Goal: Transaction & Acquisition: Purchase product/service

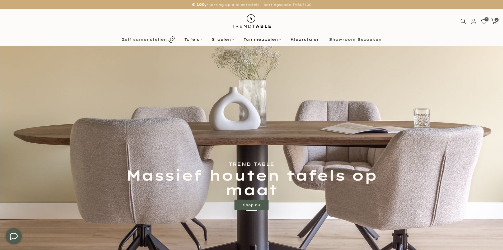
click at [155, 41] on b "Zelf samenstellen" at bounding box center [144, 40] width 45 height 4
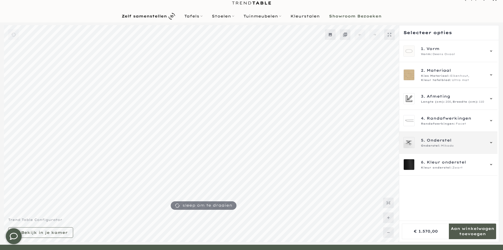
scroll to position [53, 0]
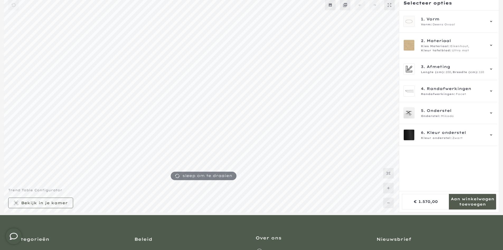
click at [468, 201] on mmq-formatted-message at bounding box center [472, 201] width 47 height 11
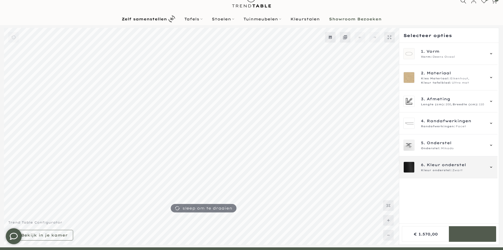
scroll to position [0, 0]
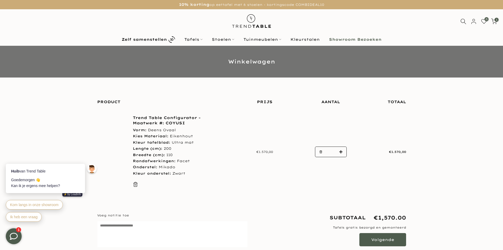
type input "****"
drag, startPoint x: 136, startPoint y: 177, endPoint x: 193, endPoint y: 178, distance: 57.6
click at [193, 178] on div "Trend Table Configurator - Maatwerk #: COYUSI Vorm: Deens Ovaal Kies Materiaal:…" at bounding box center [177, 152] width 89 height 74
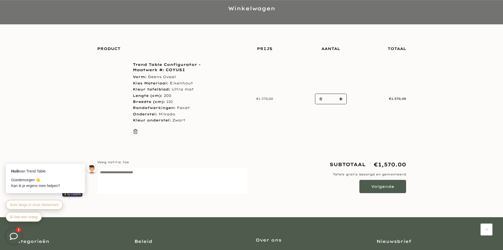
scroll to position [53, 0]
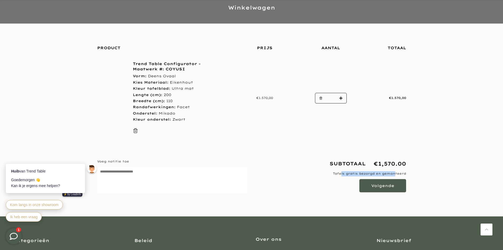
drag, startPoint x: 342, startPoint y: 174, endPoint x: 403, endPoint y: 172, distance: 61.3
click at [401, 172] on p "Tafels gratis bezorgd en gemonteerd" at bounding box center [331, 173] width 151 height 5
click at [372, 130] on div "Trend Table Configurator - Maatwerk #: COYUSI Vorm: Deens Ovaal Kies Materiaal:…" at bounding box center [251, 98] width 317 height 74
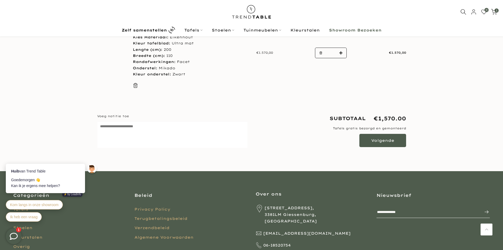
scroll to position [53, 0]
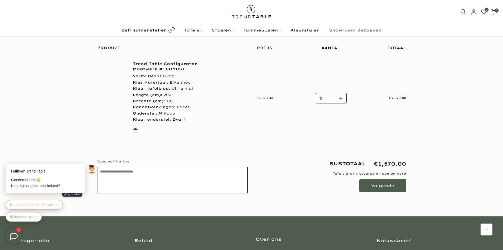
click at [119, 171] on textarea "Voeg notitie toe Bewerkt notitie" at bounding box center [172, 180] width 151 height 26
click at [172, 161] on label "Voeg notitie toe Bewerkt notitie" at bounding box center [172, 161] width 151 height 5
click at [172, 167] on textarea "Voeg notitie toe Bewerkt notitie" at bounding box center [172, 180] width 151 height 26
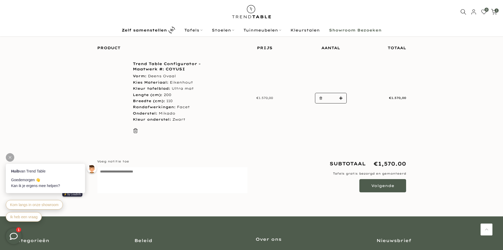
click at [10, 159] on div at bounding box center [10, 157] width 8 height 8
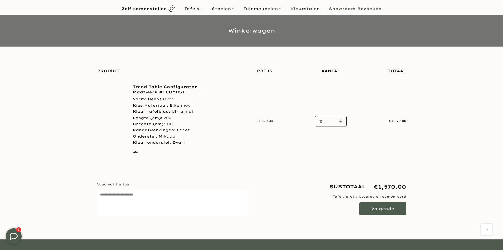
scroll to position [0, 0]
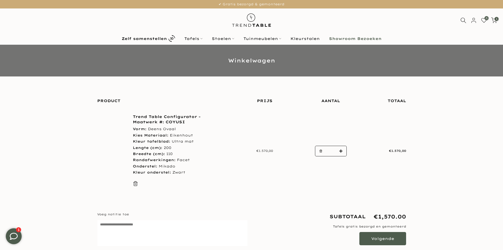
click at [216, 149] on li "Lengte (cm): 200" at bounding box center [177, 148] width 89 height 6
type input "****"
drag, startPoint x: 128, startPoint y: 115, endPoint x: 197, endPoint y: 121, distance: 70.0
click at [197, 121] on div "Trend Table Configurator - Maatwerk #: COYUSI Vorm: Deens Ovaal Kies Materiaal:…" at bounding box center [159, 151] width 124 height 74
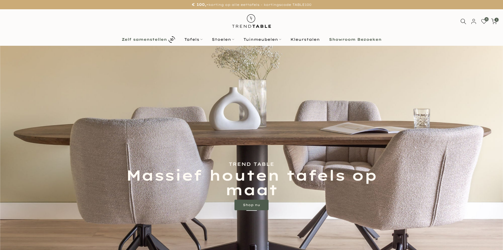
click at [159, 43] on link "Zelf samenstellen" at bounding box center [148, 39] width 63 height 9
type input "****"
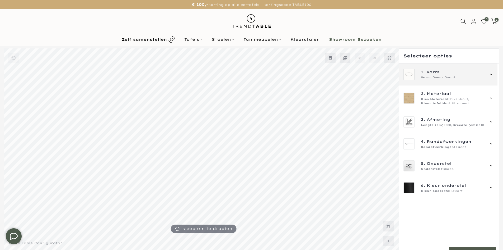
type input "****"
click at [438, 70] on span "Vorm" at bounding box center [433, 72] width 13 height 6
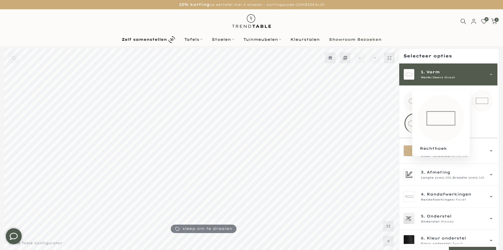
click at [482, 97] on mmq-loader at bounding box center [482, 101] width 20 height 20
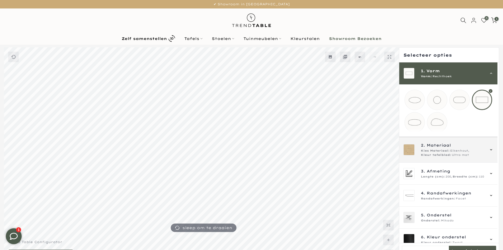
click at [447, 157] on span "Kleur tafelblad:" at bounding box center [436, 155] width 30 height 4
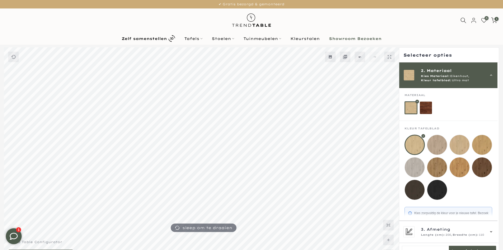
scroll to position [35, 0]
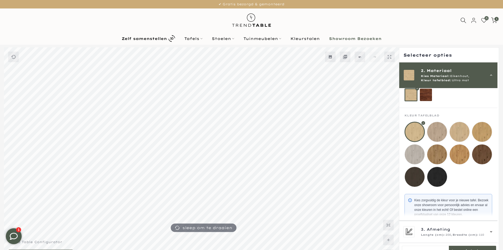
click at [431, 79] on span "Kleur tafelblad:" at bounding box center [436, 80] width 30 height 4
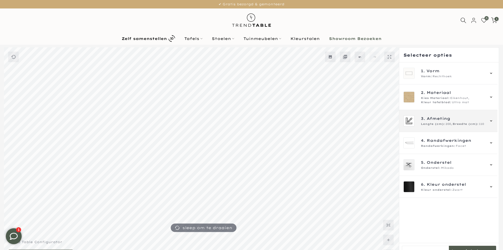
scroll to position [0, 0]
click at [453, 128] on div "3. Afmeting Lengte (cm): 200, Breedte (cm): 110" at bounding box center [449, 121] width 98 height 22
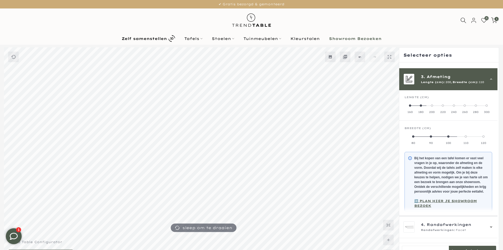
scroll to position [48, 0]
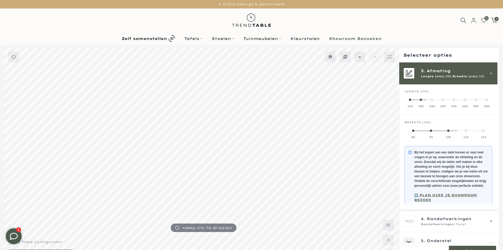
click at [487, 100] on span at bounding box center [487, 100] width 2 height 2
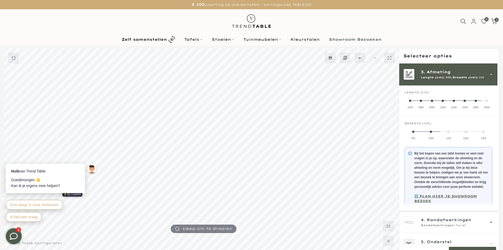
click at [437, 72] on span "Afmeting" at bounding box center [439, 72] width 24 height 6
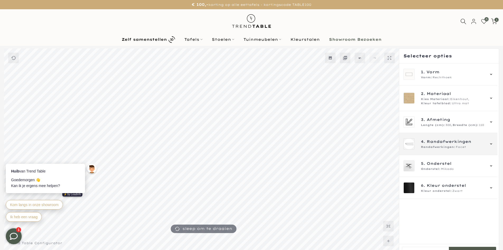
click at [456, 147] on span "Facet" at bounding box center [461, 147] width 10 height 4
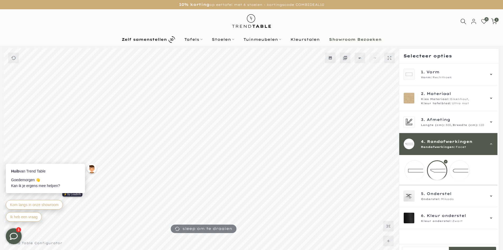
click at [456, 142] on span "Randafwerkingen" at bounding box center [449, 141] width 45 height 6
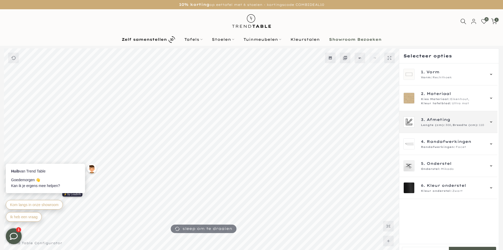
click at [456, 125] on span "Breedte (cm):" at bounding box center [466, 125] width 26 height 4
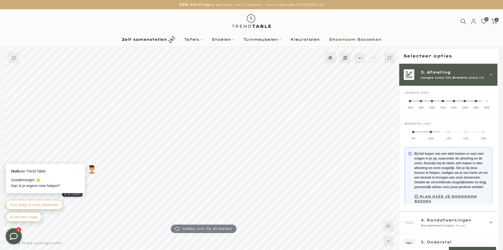
scroll to position [48, 0]
click at [457, 73] on span "3. Afmeting" at bounding box center [453, 72] width 64 height 6
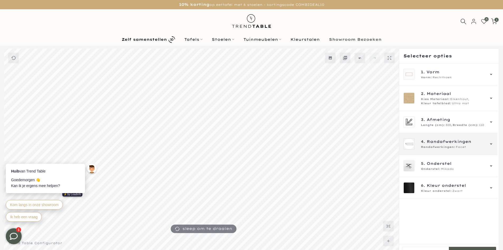
scroll to position [0, 0]
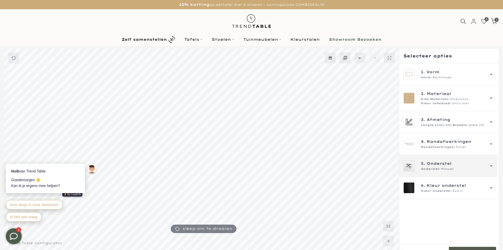
click at [452, 158] on div "5. Onderstel Onderstel: Mikado" at bounding box center [449, 166] width 98 height 22
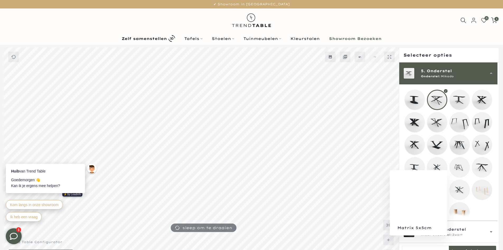
scroll to position [102, 0]
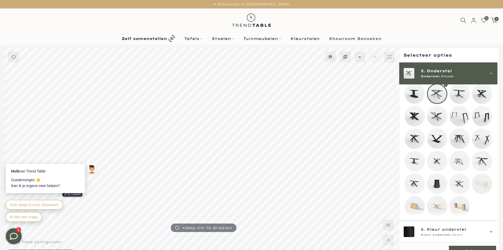
click at [476, 113] on mmq-loader at bounding box center [482, 116] width 20 height 20
click at [463, 81] on div "5. Onderstel Onderstel: Trapezium" at bounding box center [449, 73] width 98 height 22
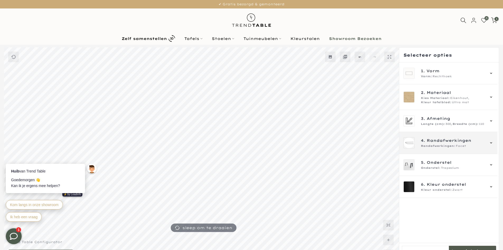
click at [447, 149] on div "4. Randafwerkingen Randafwerkingen: Facet" at bounding box center [449, 143] width 98 height 22
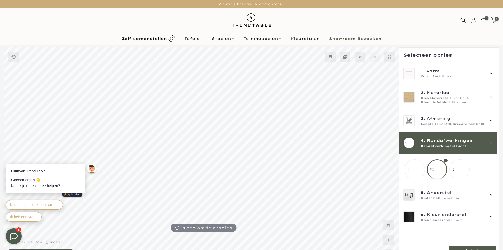
click at [458, 165] on mmq-loader at bounding box center [460, 169] width 20 height 20
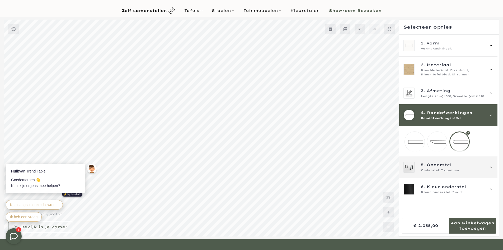
scroll to position [42, 0]
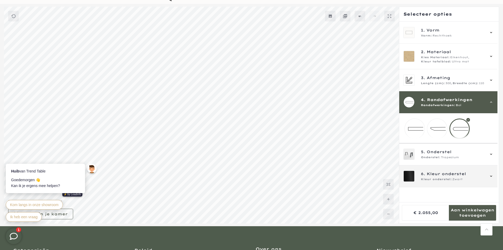
click at [435, 177] on span "Kleur onderstel" at bounding box center [446, 174] width 39 height 6
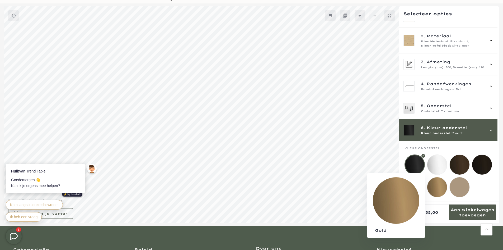
scroll to position [41, 0]
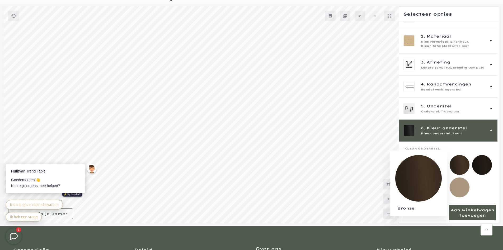
click at [456, 162] on mmq-loader at bounding box center [460, 165] width 20 height 20
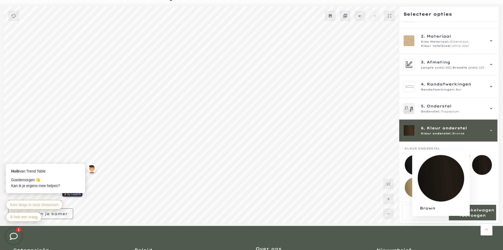
click at [484, 163] on mmq-loader at bounding box center [482, 165] width 20 height 20
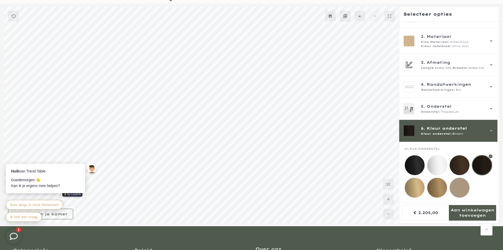
scroll to position [42, 0]
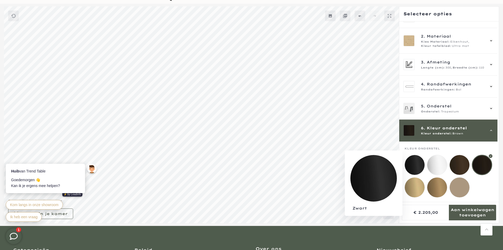
click at [421, 160] on mmq-loader at bounding box center [415, 165] width 20 height 20
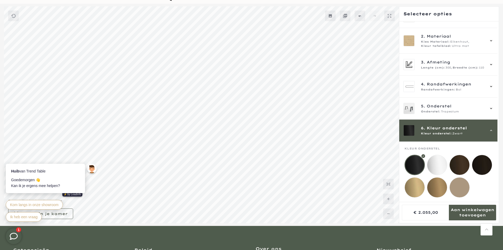
click at [485, 162] on mmq-loader at bounding box center [482, 165] width 20 height 20
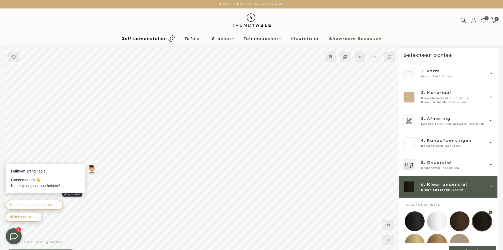
click at [389, 59] on icon at bounding box center [390, 57] width 4 height 4
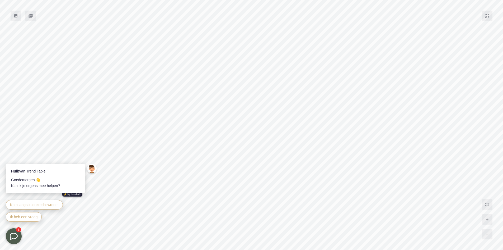
click at [489, 17] on icon at bounding box center [489, 17] width 2 height 2
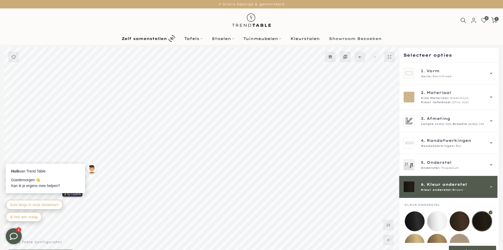
scroll to position [42, 0]
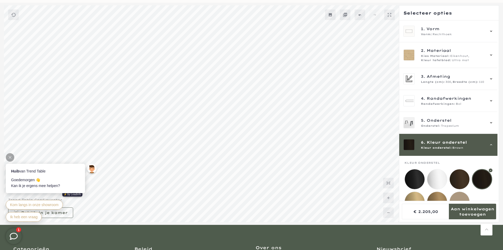
click at [10, 158] on div at bounding box center [10, 157] width 8 height 8
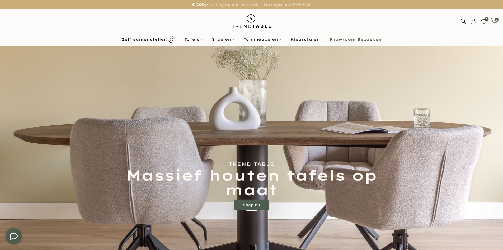
type input "****"
click at [495, 21] on icon at bounding box center [494, 21] width 7 height 7
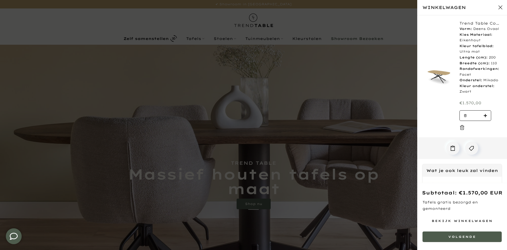
click at [451, 225] on link "Bekijk winkelwagen" at bounding box center [462, 220] width 79 height 11
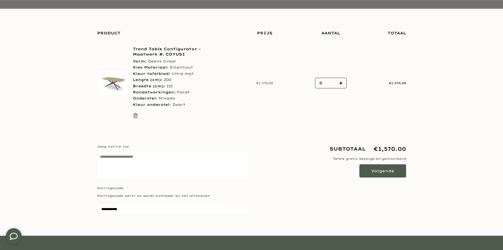
scroll to position [79, 0]
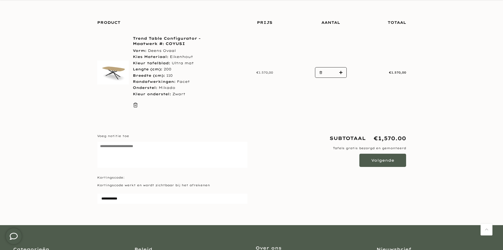
type input "****"
click at [123, 209] on form "Product Prijs Aantal Totaal Trend Table Configurator - Maatwerk #: COYUSI Vorm:…" at bounding box center [251, 119] width 309 height 211
click at [123, 202] on input "Kortingscode:" at bounding box center [172, 198] width 151 height 11
click at [136, 167] on textarea "Voeg notitie toe Bewerkt notitie" at bounding box center [172, 154] width 151 height 26
click at [148, 199] on input "Kortingscode:" at bounding box center [172, 198] width 151 height 11
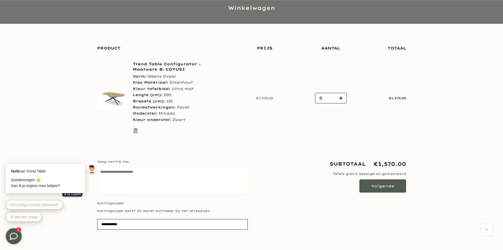
scroll to position [54, 0]
click at [8, 155] on div at bounding box center [10, 157] width 8 height 8
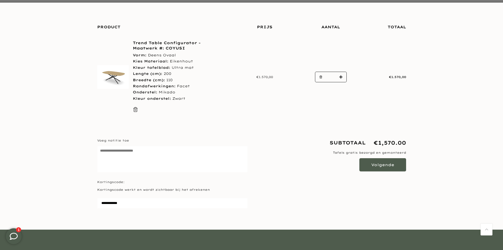
scroll to position [107, 0]
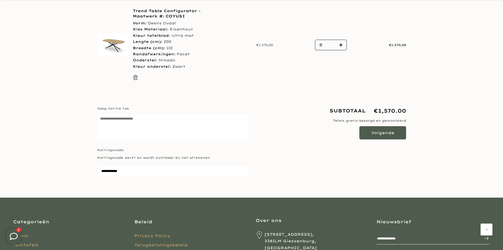
click at [128, 156] on p "Kortingscode werkt en wordt zichtbaar bij het afrekenen" at bounding box center [172, 157] width 151 height 5
click at [116, 150] on label "Kortingscode:" at bounding box center [172, 149] width 151 height 5
click at [116, 166] on input "Kortingscode:" at bounding box center [172, 171] width 151 height 11
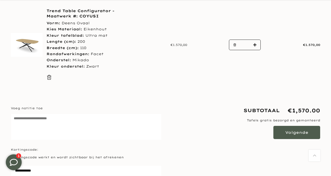
click at [78, 156] on p "Kortingscode werkt en wordt zichtbaar bij het afrekenen" at bounding box center [86, 157] width 151 height 5
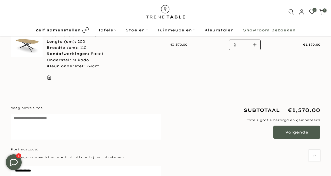
scroll to position [106, 0]
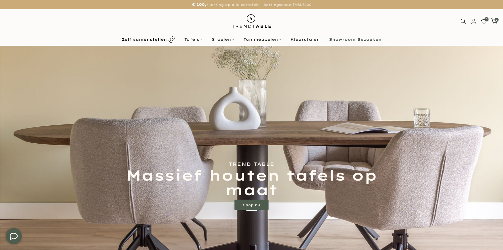
type input "****"
click at [498, 22] on div "1 / €1.570,00" at bounding box center [494, 21] width 10 height 6
click at [497, 22] on use at bounding box center [494, 21] width 6 height 6
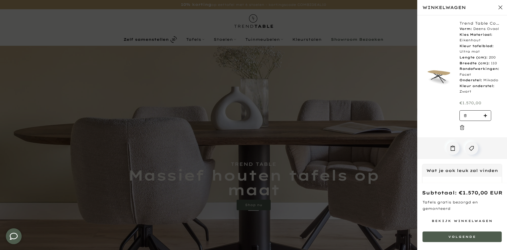
click at [461, 221] on link "Bekijk winkelwagen" at bounding box center [462, 220] width 79 height 11
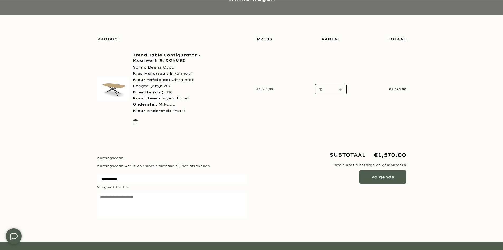
scroll to position [79, 0]
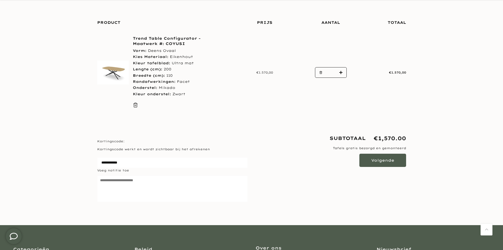
type input "****"
click at [121, 158] on input "Kortingscode:" at bounding box center [172, 162] width 151 height 11
click at [68, 127] on section "Staat cookies toe om de winkelwagen te gebruiken Product Prijs Aantal Totaal Tr…" at bounding box center [251, 119] width 503 height 211
click at [161, 180] on textarea "Voeg notitie toe Bewerkt notitie" at bounding box center [172, 188] width 151 height 26
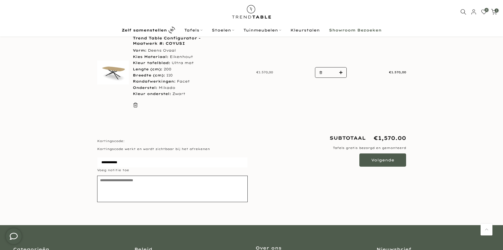
scroll to position [78, 0]
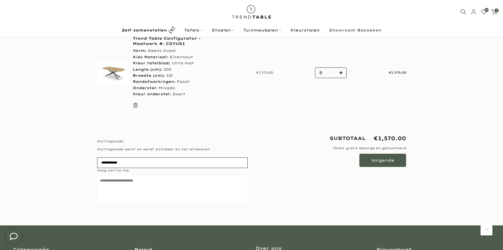
click at [136, 162] on input "Kortingscode:" at bounding box center [172, 162] width 151 height 11
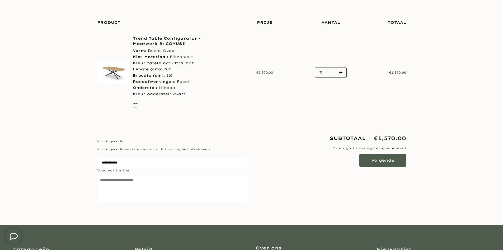
scroll to position [78, 0]
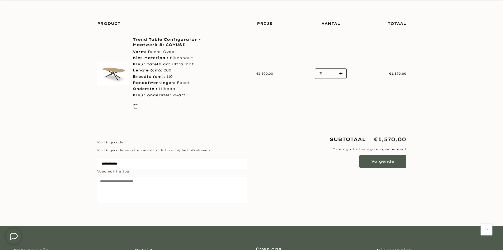
type input "****"
click at [138, 147] on div "Kortingscode: Kortingscode werkt en wordt zichtbaar bij het afrekenen Voeg noti…" at bounding box center [172, 169] width 159 height 70
click at [108, 140] on label "Kortingscode:" at bounding box center [172, 142] width 151 height 5
click at [108, 158] on input "Kortingscode:" at bounding box center [172, 163] width 151 height 11
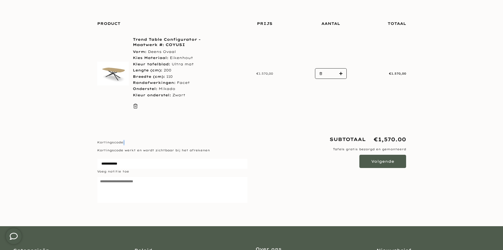
click at [124, 142] on label "Kortingscode:" at bounding box center [172, 142] width 151 height 5
click at [150, 154] on div "Kortingscode: Kortingscode werkt en wordt zichtbaar bij het afrekenen Voeg noti…" at bounding box center [172, 169] width 159 height 70
click at [139, 160] on input "Kortingscode:" at bounding box center [172, 163] width 151 height 11
click at [251, 174] on div "Kortingscode: Kortingscode werkt en wordt zichtbaar bij het afrekenen Voeg noti…" at bounding box center [172, 169] width 159 height 70
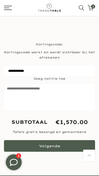
scroll to position [189, 0]
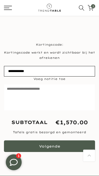
click at [43, 71] on input "Kortingscode:" at bounding box center [49, 71] width 91 height 11
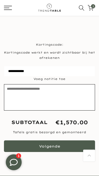
click at [45, 96] on textarea "Voeg notitie toe Bewerkt notitie" at bounding box center [49, 97] width 91 height 26
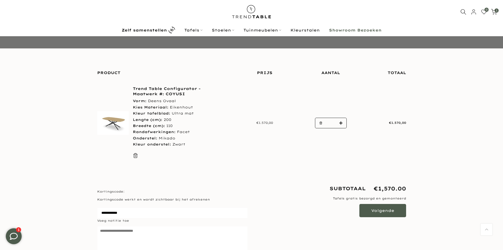
scroll to position [0, 0]
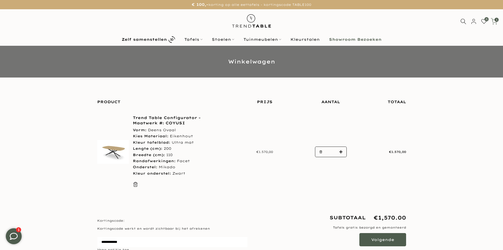
click at [494, 22] on icon at bounding box center [494, 21] width 7 height 7
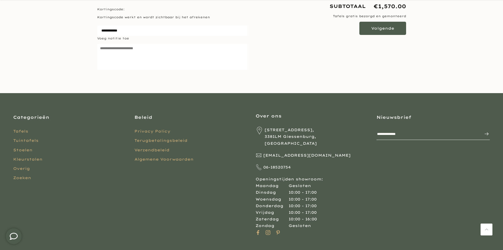
scroll to position [223, 0]
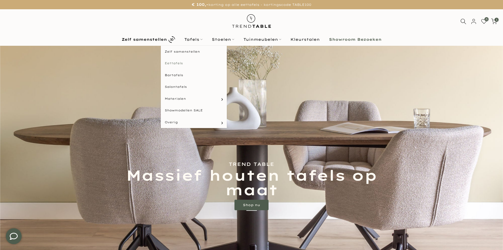
type input "****"
click at [180, 64] on link "Eettafels" at bounding box center [194, 63] width 66 height 12
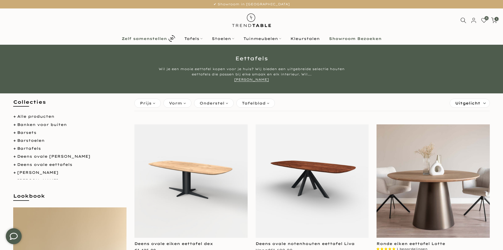
type input "****"
click at [147, 38] on b "Zelf samenstellen" at bounding box center [144, 39] width 45 height 4
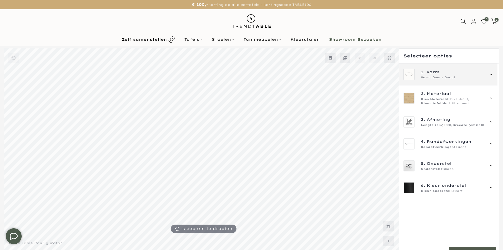
type input "****"
click at [444, 79] on span "Deens Ovaal" at bounding box center [444, 77] width 22 height 4
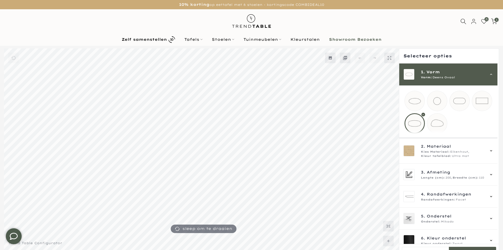
click at [490, 100] on mmq-loader at bounding box center [482, 101] width 20 height 20
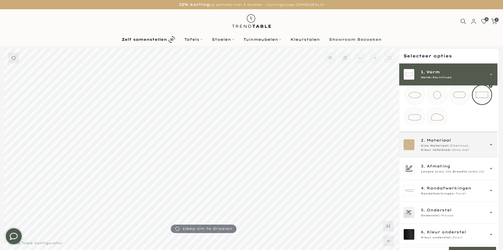
scroll to position [12, 0]
click at [461, 155] on div "2. Materiaal Kies Materiaal: Eikenhout, Kleur tafelblad: Ultra mat" at bounding box center [449, 143] width 98 height 26
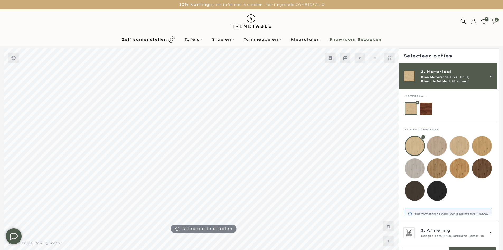
click at [440, 84] on div "2. Materiaal Kies Materiaal: Eikenhout, Kleur tafelblad: Ultra mat" at bounding box center [449, 76] width 98 height 26
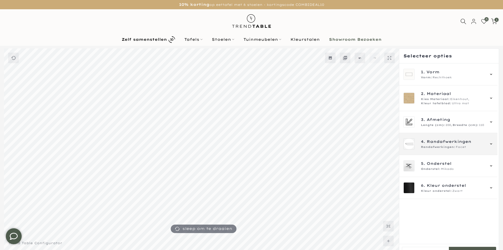
scroll to position [0, 0]
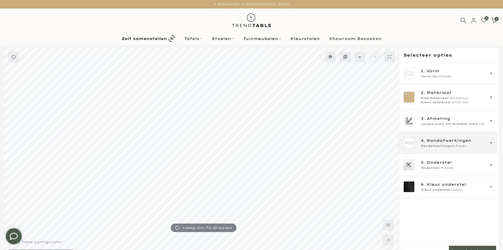
click at [464, 145] on span "Facet" at bounding box center [461, 146] width 10 height 4
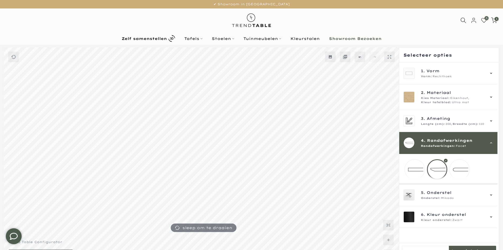
drag, startPoint x: 415, startPoint y: 164, endPoint x: 419, endPoint y: 159, distance: 6.8
click at [415, 164] on mmq-loader at bounding box center [415, 169] width 20 height 20
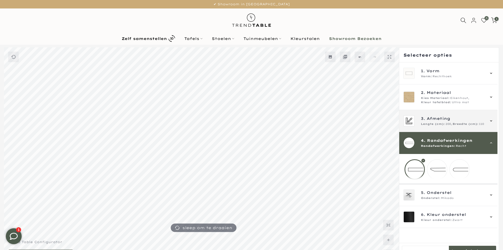
click at [451, 117] on span "3. Afmeting" at bounding box center [453, 118] width 64 height 6
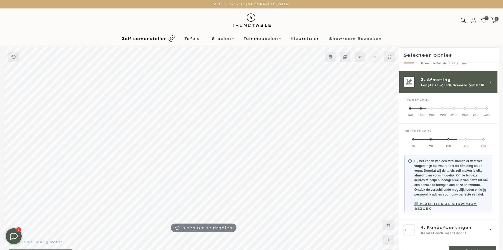
scroll to position [48, 0]
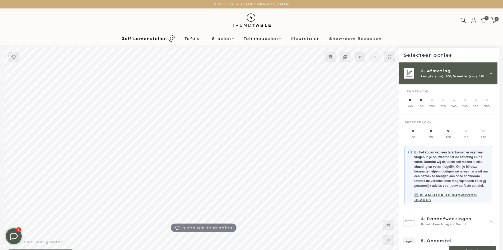
click at [412, 103] on label "160" at bounding box center [410, 103] width 11 height 11
click at [446, 84] on div "3. Afmeting Lengte (cm): 160, Breedte (cm): 80" at bounding box center [449, 73] width 98 height 22
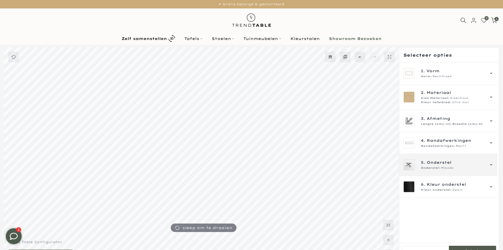
drag, startPoint x: 444, startPoint y: 157, endPoint x: 448, endPoint y: 166, distance: 10.5
click at [444, 157] on div "5. Onderstel Onderstel: Mikado" at bounding box center [449, 165] width 98 height 22
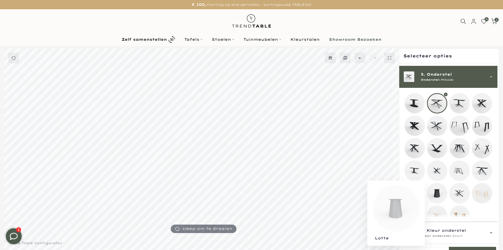
scroll to position [91, 0]
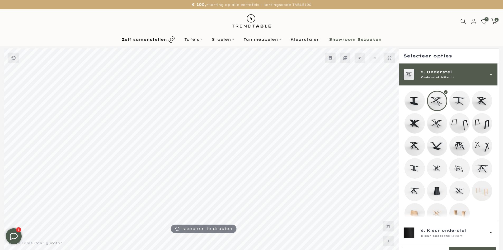
click at [459, 169] on mmq-loader at bounding box center [460, 168] width 20 height 20
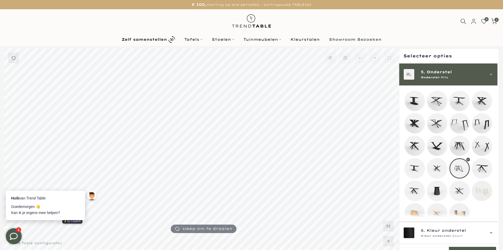
click at [439, 80] on div "5. Onderstel Onderstel: Mila" at bounding box center [449, 74] width 98 height 22
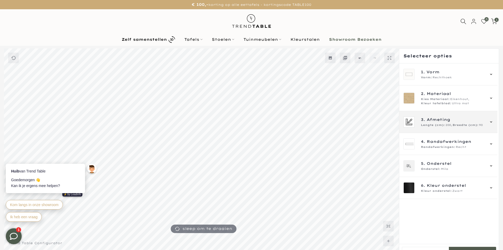
click at [441, 123] on span "Lengte (cm):" at bounding box center [433, 125] width 24 height 4
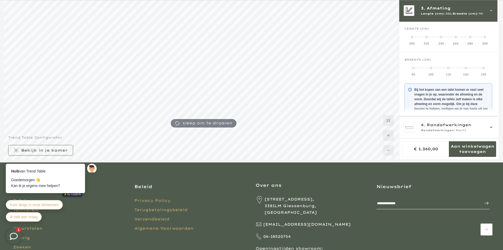
scroll to position [106, 0]
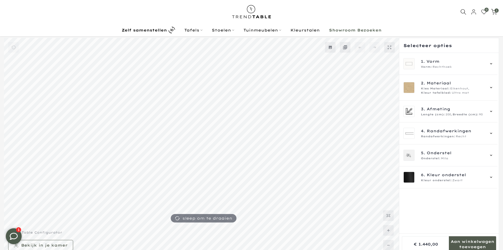
scroll to position [9, 0]
type input "****"
click at [443, 110] on span "Afmeting" at bounding box center [439, 109] width 24 height 6
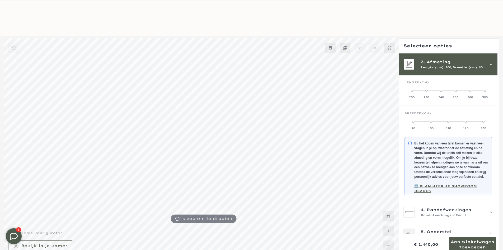
scroll to position [10, 0]
click at [429, 125] on label "100" at bounding box center [430, 124] width 17 height 11
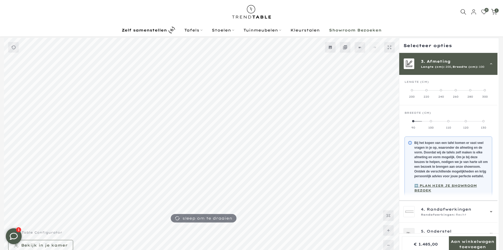
scroll to position [9, 0]
click at [444, 123] on label "110" at bounding box center [448, 124] width 17 height 11
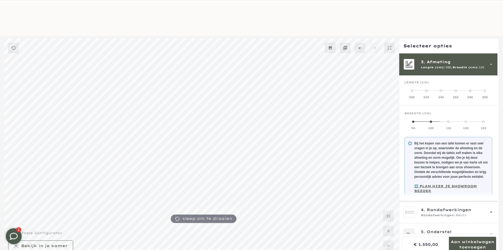
scroll to position [10, 0]
click at [467, 122] on label "120" at bounding box center [465, 124] width 17 height 11
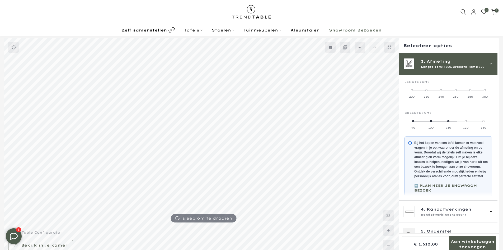
scroll to position [9, 0]
click at [431, 96] on div "220" at bounding box center [426, 97] width 15 height 4
click at [431, 125] on label "100" at bounding box center [430, 124] width 17 height 11
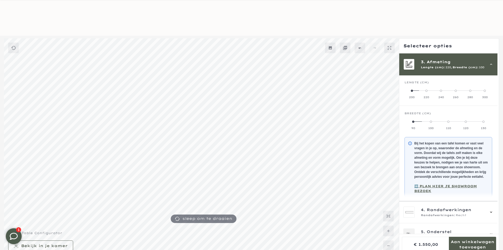
scroll to position [10, 0]
click at [446, 90] on label "240" at bounding box center [441, 93] width 15 height 11
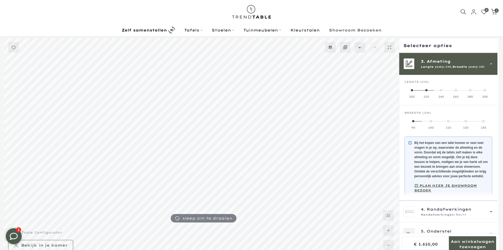
scroll to position [9, 0]
click at [457, 95] on div "260" at bounding box center [456, 97] width 15 height 4
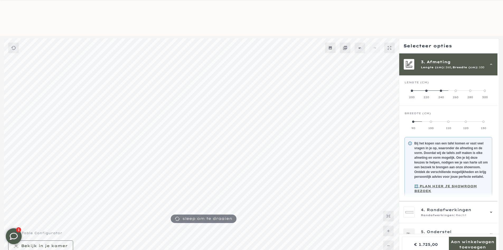
scroll to position [10, 0]
click at [468, 94] on label "280" at bounding box center [470, 93] width 15 height 11
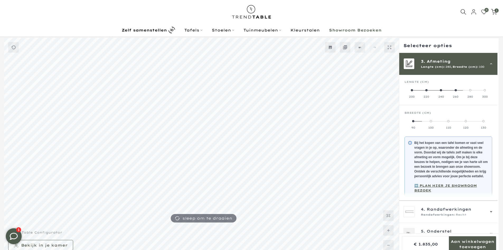
scroll to position [9, 0]
click at [489, 92] on label "300" at bounding box center [485, 93] width 15 height 11
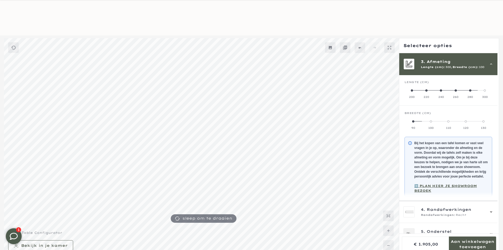
scroll to position [15, 0]
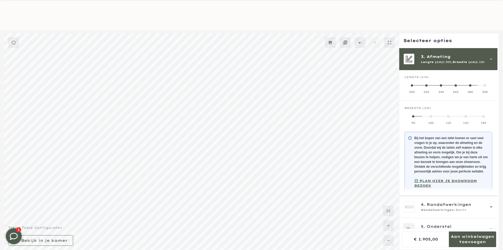
click at [440, 119] on label "110" at bounding box center [448, 119] width 17 height 11
click at [460, 120] on label "120" at bounding box center [465, 119] width 17 height 11
click at [483, 122] on div "130" at bounding box center [483, 123] width 17 height 4
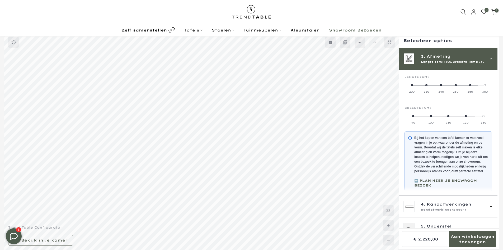
scroll to position [14, 0]
click at [424, 117] on label "100" at bounding box center [430, 119] width 17 height 11
click at [416, 119] on label "90" at bounding box center [413, 119] width 17 height 11
click at [415, 89] on label "200" at bounding box center [412, 88] width 15 height 11
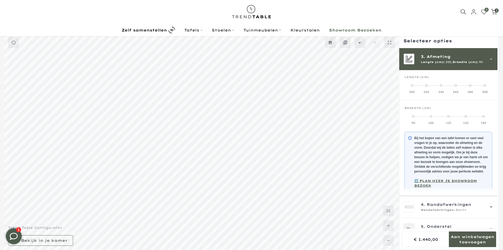
click at [423, 68] on div "3. Afmeting Lengte (cm): 200, Breedte (cm): 90" at bounding box center [449, 59] width 98 height 22
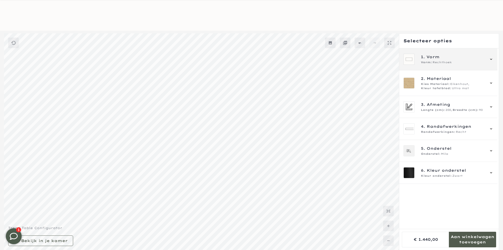
scroll to position [15, 0]
click at [437, 63] on span "Rechthoek" at bounding box center [442, 62] width 19 height 4
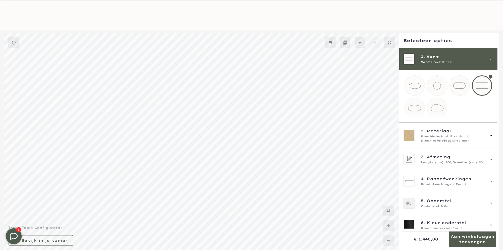
click at [460, 85] on mmq-loader at bounding box center [460, 86] width 20 height 20
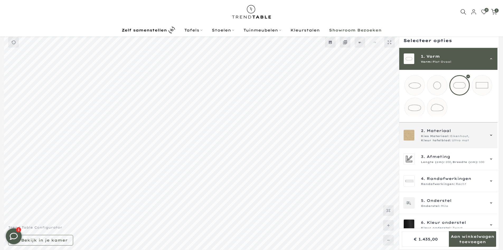
scroll to position [14, 0]
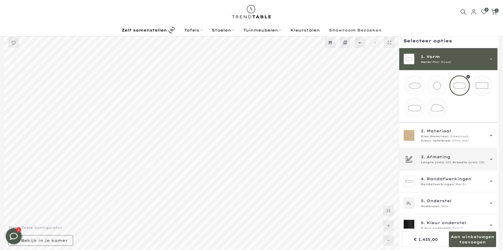
click at [473, 170] on div "3. Afmeting Lengte (cm): 200, Breedte (cm): 100" at bounding box center [449, 159] width 98 height 22
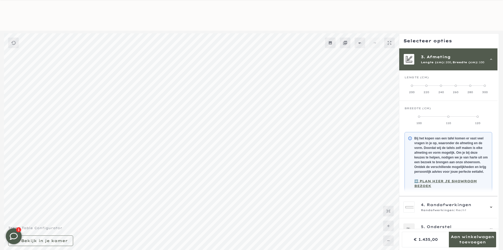
scroll to position [15, 0]
click at [448, 64] on div "3. Afmeting Lengte (cm): 200, Breedte (cm): 100" at bounding box center [449, 59] width 98 height 22
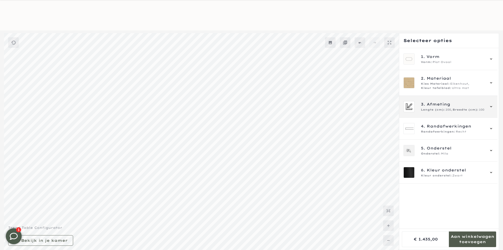
click at [467, 107] on span "3. Afmeting" at bounding box center [453, 104] width 64 height 6
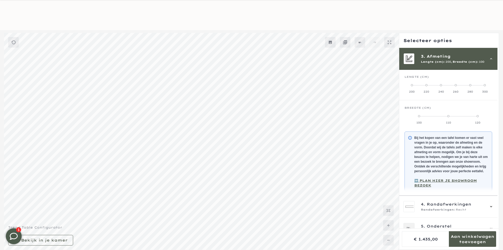
click at [429, 89] on label "220" at bounding box center [426, 88] width 15 height 11
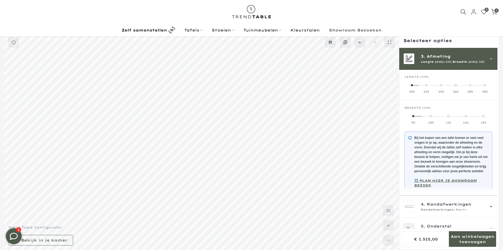
scroll to position [14, 0]
click at [484, 119] on label "130" at bounding box center [483, 119] width 17 height 11
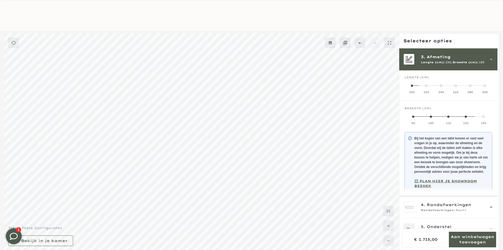
scroll to position [15, 0]
click at [441, 87] on label "240" at bounding box center [441, 88] width 15 height 11
click at [455, 88] on label "260" at bounding box center [456, 88] width 15 height 11
click at [471, 90] on div "280" at bounding box center [470, 92] width 15 height 4
click at [486, 90] on div "300" at bounding box center [485, 92] width 15 height 4
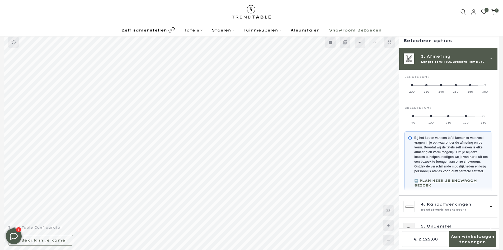
scroll to position [14, 0]
click at [458, 56] on span "3. Afmeting" at bounding box center [453, 57] width 64 height 6
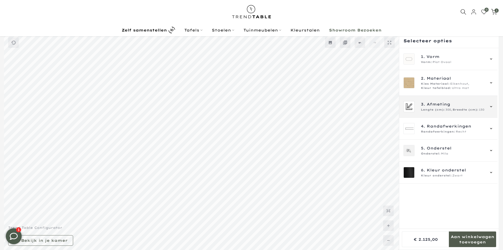
scroll to position [0, 0]
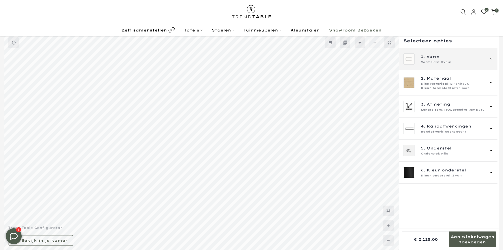
click at [448, 68] on div "1. Vorm Vorm: Plat Ovaal" at bounding box center [449, 59] width 98 height 22
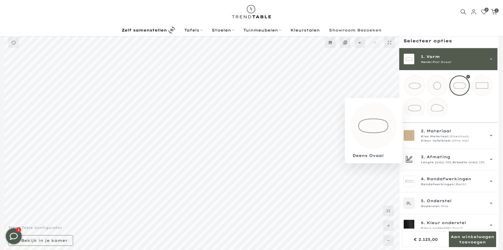
click at [422, 112] on mmq-loader at bounding box center [415, 108] width 20 height 20
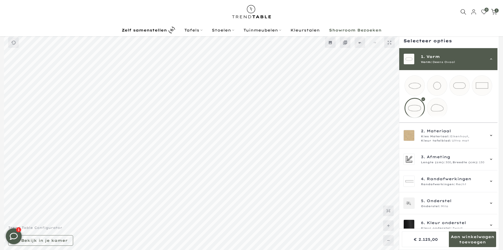
click at [417, 85] on mmq-loader at bounding box center [415, 86] width 20 height 20
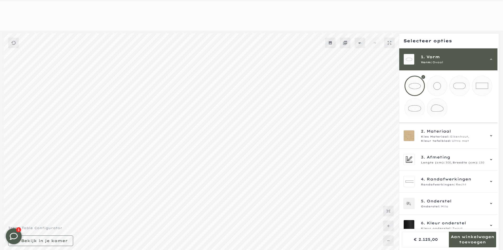
scroll to position [15, 0]
click at [474, 170] on div "3. Afmeting Lengte (cm): 300, Breedte (cm): 130" at bounding box center [449, 159] width 98 height 22
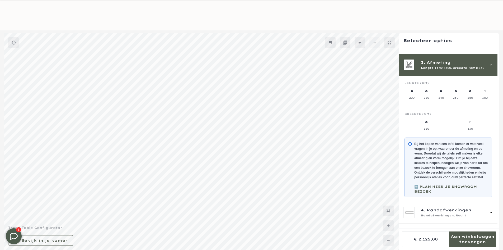
scroll to position [48, 0]
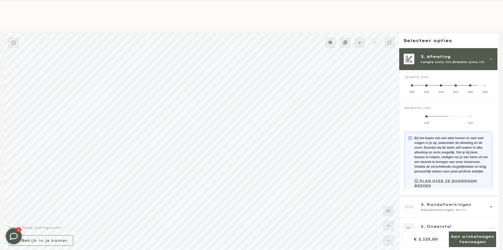
click at [409, 91] on div "200" at bounding box center [412, 92] width 15 height 4
click at [429, 93] on div "220" at bounding box center [426, 92] width 15 height 4
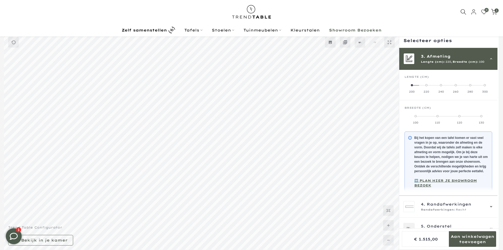
scroll to position [14, 0]
drag, startPoint x: 446, startPoint y: 88, endPoint x: 454, endPoint y: 88, distance: 8.2
click at [446, 88] on label "240" at bounding box center [441, 88] width 15 height 11
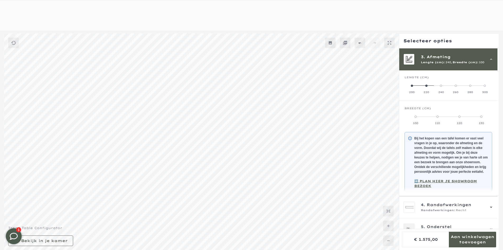
scroll to position [15, 0]
click at [454, 91] on div "260" at bounding box center [456, 92] width 15 height 4
click at [470, 86] on span at bounding box center [471, 85] width 2 height 2
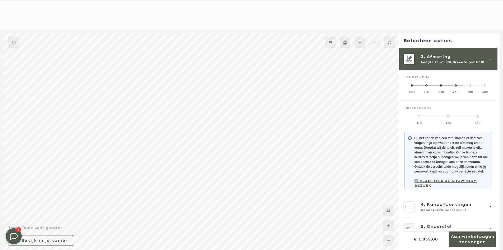
click at [484, 93] on div "300" at bounding box center [485, 92] width 15 height 4
click at [415, 87] on label "200" at bounding box center [412, 88] width 15 height 11
click at [419, 112] on div "Breedte (cm)" at bounding box center [449, 110] width 88 height 8
click at [420, 118] on label "100" at bounding box center [419, 119] width 29 height 11
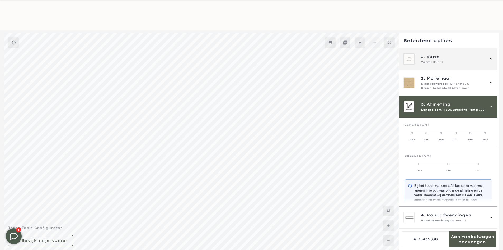
click at [435, 65] on div "1. Vorm Vorm: Ovaal" at bounding box center [449, 59] width 98 height 22
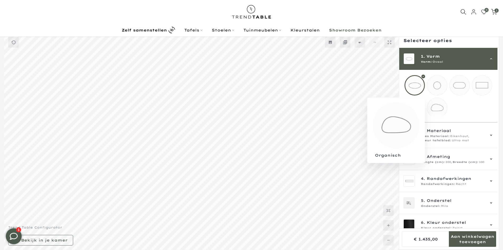
scroll to position [14, 0]
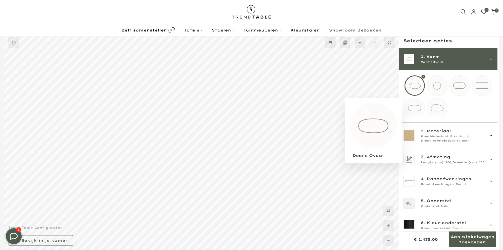
click at [423, 105] on mmq-loader at bounding box center [415, 108] width 20 height 20
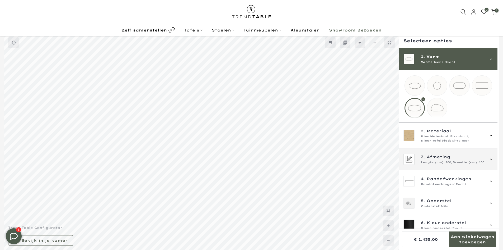
click at [465, 159] on span "3. Afmeting" at bounding box center [453, 157] width 64 height 6
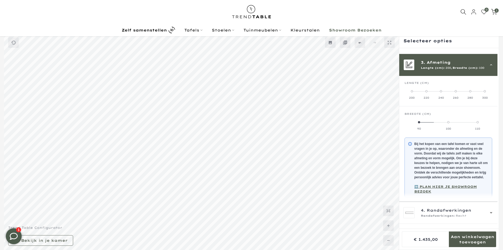
scroll to position [48, 0]
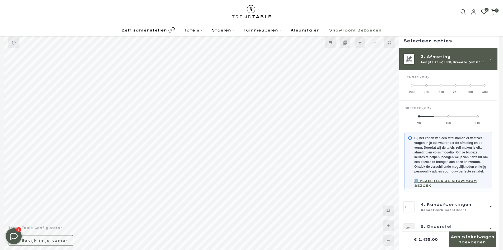
click at [419, 119] on label "90" at bounding box center [419, 119] width 29 height 11
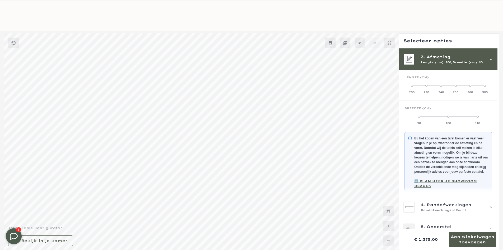
scroll to position [15, 0]
click at [431, 84] on label "220" at bounding box center [426, 88] width 15 height 11
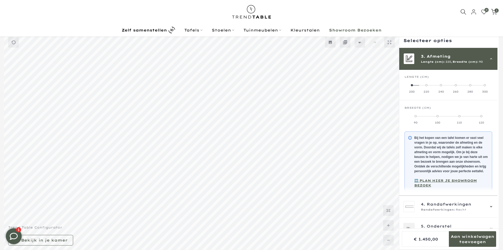
scroll to position [14, 0]
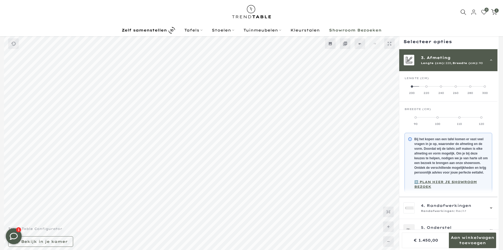
click at [449, 86] on label "260" at bounding box center [456, 89] width 15 height 11
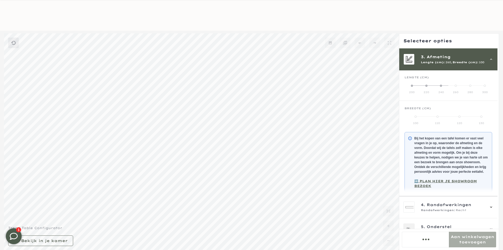
scroll to position [15, 0]
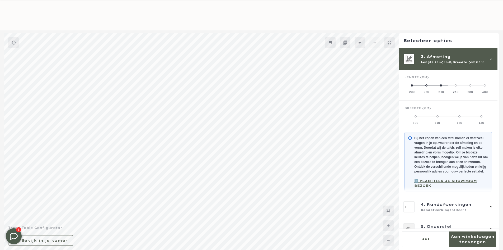
click at [444, 90] on div "240" at bounding box center [441, 92] width 15 height 4
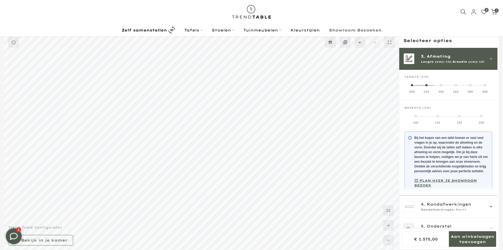
scroll to position [14, 0]
click at [453, 83] on label "260" at bounding box center [456, 88] width 15 height 11
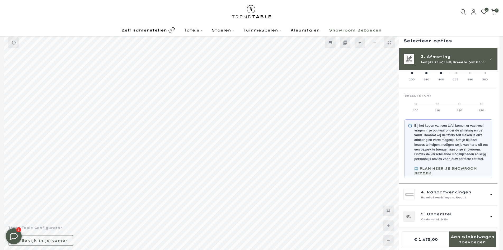
scroll to position [32, 0]
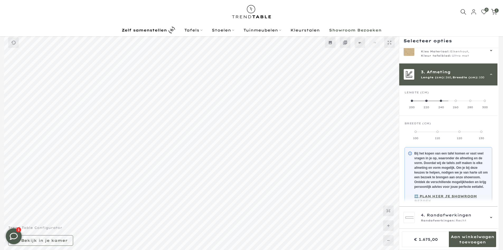
click at [472, 96] on div "Lengte (cm)" at bounding box center [449, 95] width 88 height 8
click at [472, 102] on label "280" at bounding box center [470, 104] width 15 height 11
click at [485, 104] on label "300" at bounding box center [485, 104] width 15 height 11
click at [409, 102] on label "200" at bounding box center [412, 104] width 15 height 11
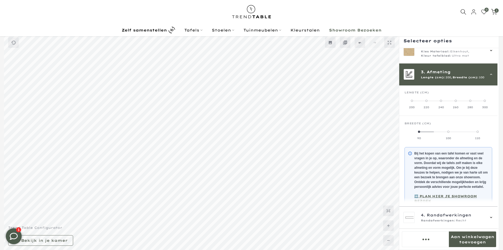
click at [416, 130] on label "90" at bounding box center [419, 134] width 29 height 11
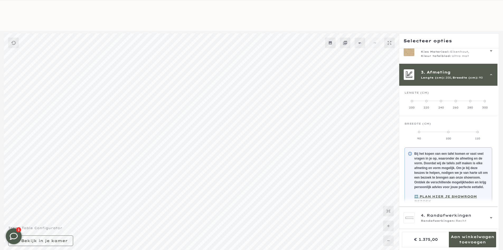
scroll to position [15, 0]
click at [425, 103] on label "220" at bounding box center [426, 104] width 15 height 11
click at [438, 131] on span at bounding box center [438, 132] width 2 height 2
click at [457, 140] on div "110" at bounding box center [460, 138] width 22 height 4
click at [485, 138] on div "120" at bounding box center [482, 138] width 22 height 4
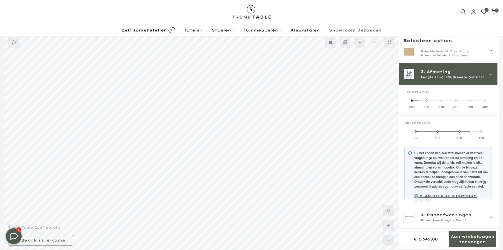
scroll to position [14, 0]
click at [444, 104] on label "240" at bounding box center [441, 104] width 15 height 11
click at [418, 104] on label "200" at bounding box center [412, 104] width 15 height 11
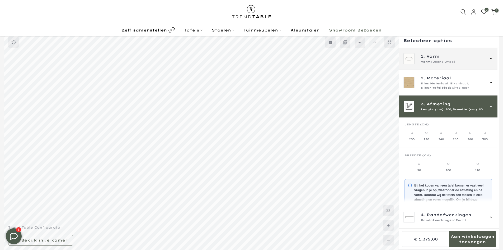
scroll to position [14, 0]
click at [443, 60] on span "Deens Ovaal" at bounding box center [444, 62] width 22 height 4
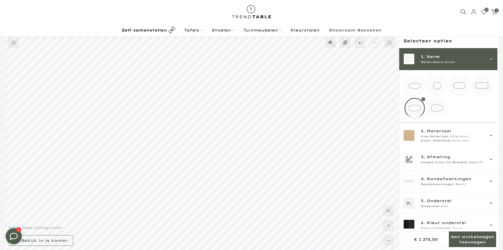
click at [473, 89] on mmq-loader at bounding box center [482, 86] width 20 height 20
click at [454, 63] on div "Vorm: Rechthoek" at bounding box center [453, 62] width 64 height 4
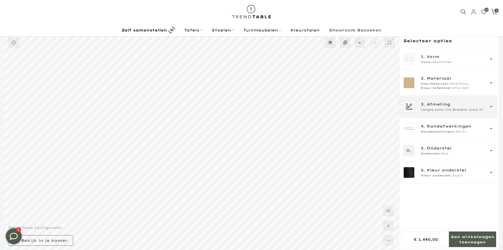
click at [460, 112] on div "3. Afmeting Lengte (cm): 200, Breedte (cm): 90" at bounding box center [449, 107] width 98 height 22
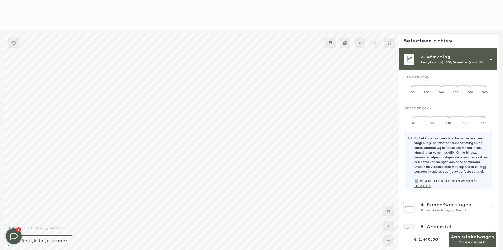
scroll to position [15, 0]
click at [441, 65] on div "3. Afmeting Lengte (cm): 200, Breedte (cm): 90" at bounding box center [449, 59] width 98 height 22
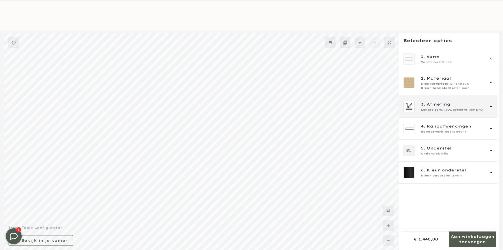
scroll to position [0, 0]
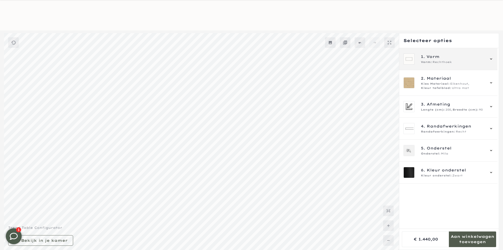
click at [439, 66] on div "1. Vorm Vorm: Rechthoek" at bounding box center [449, 59] width 98 height 22
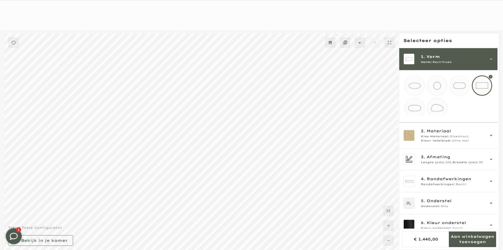
click at [416, 109] on mmq-loader at bounding box center [415, 108] width 20 height 20
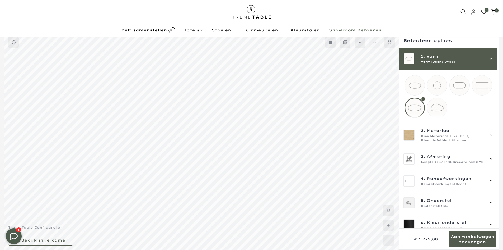
scroll to position [14, 0]
click at [430, 62] on span "Vorm:" at bounding box center [426, 62] width 11 height 4
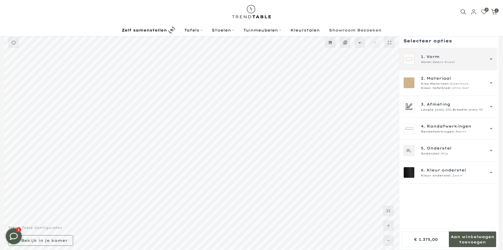
click at [452, 64] on div "1. Vorm Vorm: Deens Ovaal" at bounding box center [449, 59] width 98 height 22
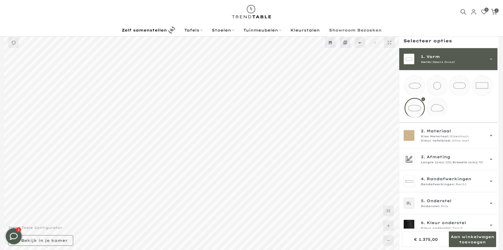
click at [476, 82] on mmq-loader at bounding box center [482, 86] width 20 height 20
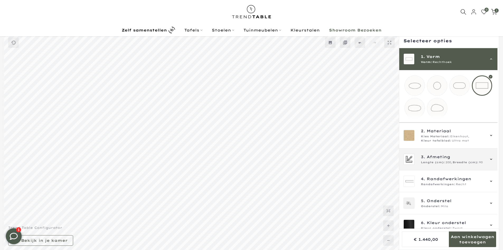
click at [460, 164] on span "Breedte (cm):" at bounding box center [466, 162] width 26 height 4
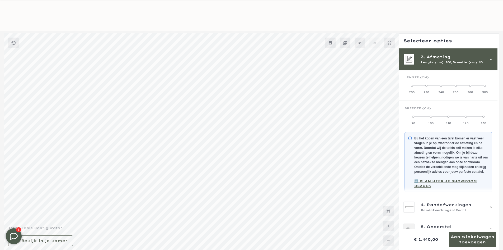
scroll to position [15, 0]
click at [431, 118] on label "100" at bounding box center [430, 119] width 17 height 11
click at [438, 61] on span "Lengte (cm):" at bounding box center [433, 62] width 24 height 4
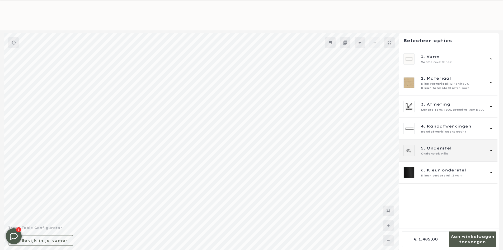
click at [438, 150] on span "Onderstel" at bounding box center [439, 148] width 25 height 6
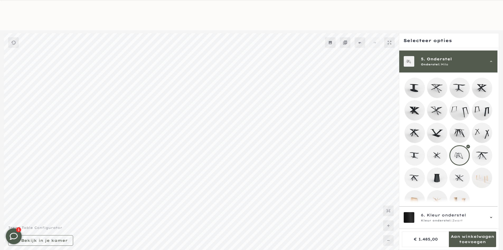
scroll to position [91, 0]
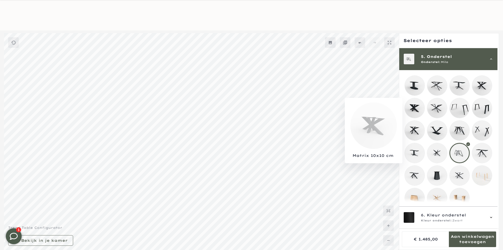
click at [417, 103] on mmq-loader at bounding box center [415, 108] width 20 height 20
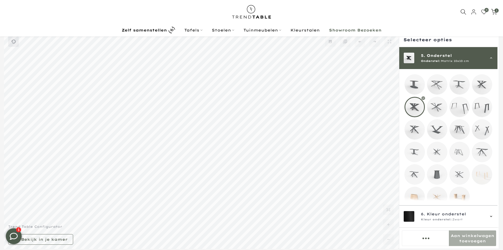
scroll to position [14, 0]
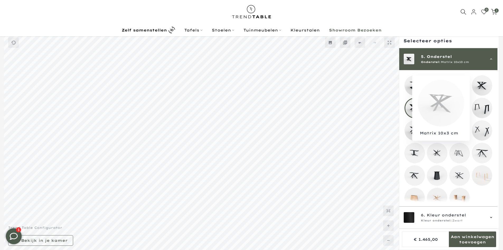
click at [477, 83] on mmq-loader at bounding box center [482, 86] width 20 height 20
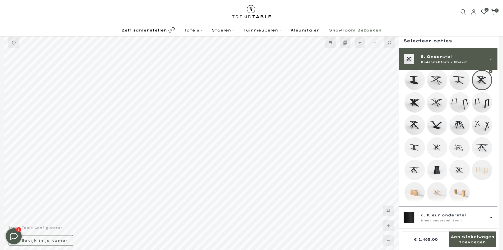
scroll to position [102, 0]
click at [462, 140] on mmq-loader at bounding box center [460, 147] width 20 height 20
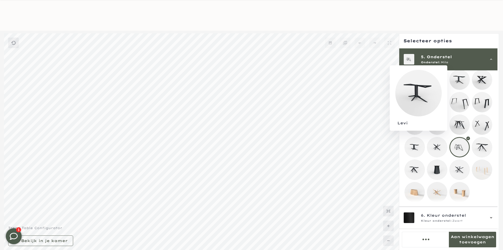
scroll to position [15, 0]
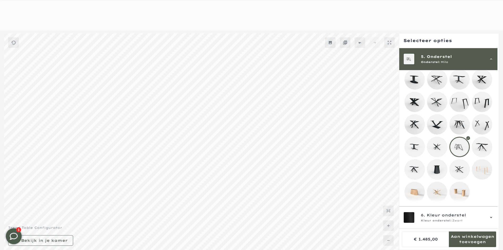
click at [454, 56] on span "5. Onderstel" at bounding box center [453, 57] width 64 height 6
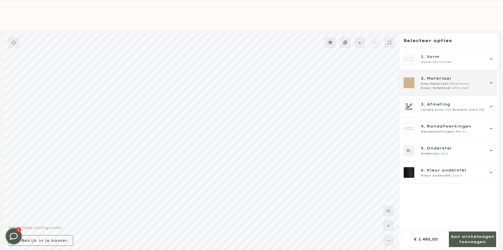
drag, startPoint x: 447, startPoint y: 63, endPoint x: 448, endPoint y: 72, distance: 9.5
click at [447, 62] on span "Rechthoek" at bounding box center [442, 62] width 19 height 4
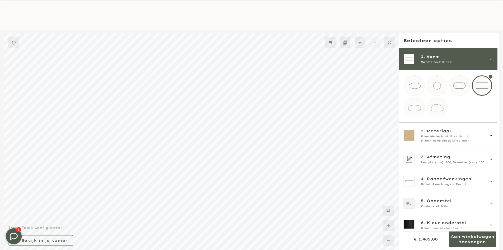
click at [460, 80] on mmq-loader at bounding box center [460, 86] width 20 height 20
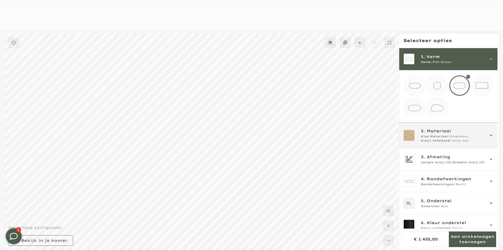
click at [467, 143] on span "Ultra mat" at bounding box center [460, 140] width 17 height 4
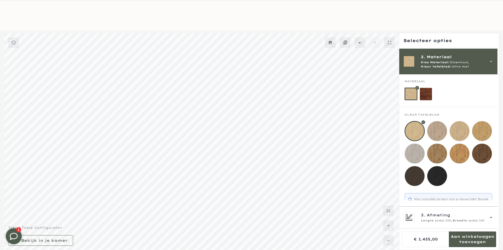
scroll to position [22, 0]
click at [480, 64] on div "Kies Materiaal: Eikenhout, Kleur tafelblad: Ultra mat" at bounding box center [453, 65] width 64 height 8
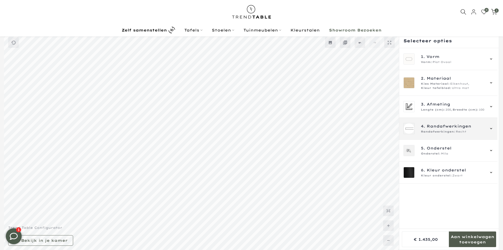
scroll to position [0, 0]
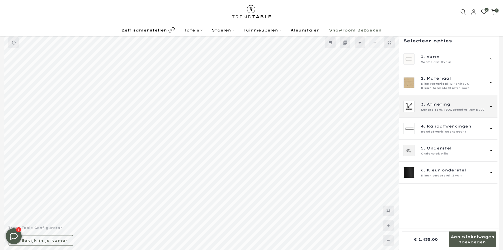
click at [459, 103] on span "3. Afmeting" at bounding box center [453, 104] width 64 height 6
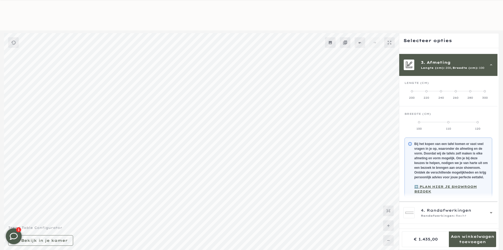
scroll to position [48, 0]
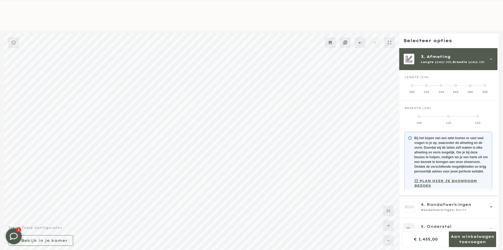
click at [449, 118] on label "110" at bounding box center [448, 119] width 29 height 11
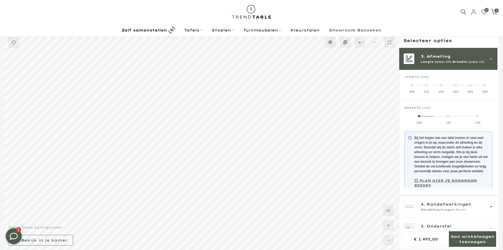
scroll to position [14, 0]
click at [477, 117] on label "120" at bounding box center [477, 119] width 29 height 11
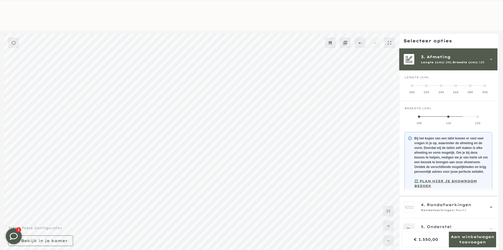
scroll to position [15, 0]
click at [426, 86] on label "220" at bounding box center [426, 88] width 15 height 11
click at [414, 115] on label "90" at bounding box center [413, 119] width 17 height 11
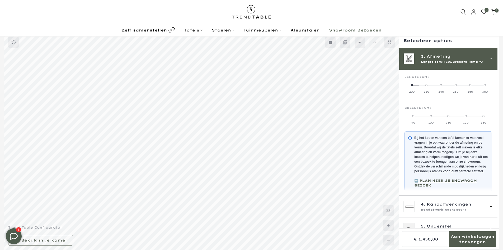
scroll to position [14, 0]
click at [431, 118] on label "100" at bounding box center [430, 119] width 17 height 11
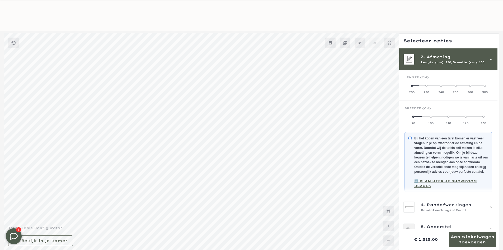
scroll to position [15, 0]
click at [445, 116] on label "110" at bounding box center [448, 119] width 17 height 11
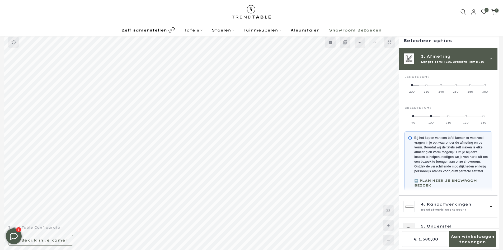
scroll to position [14, 0]
click at [472, 117] on label "120" at bounding box center [465, 119] width 17 height 11
click at [483, 116] on span at bounding box center [484, 116] width 2 height 2
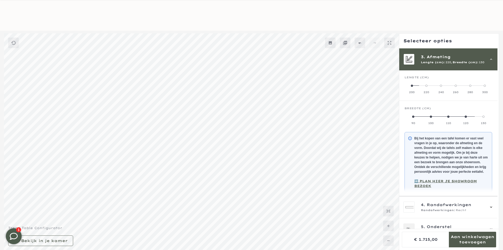
scroll to position [15, 0]
click at [447, 84] on label "240" at bounding box center [441, 88] width 15 height 11
click at [420, 112] on div "Breedte (cm)" at bounding box center [449, 110] width 88 height 8
click at [417, 114] on label "90" at bounding box center [413, 119] width 17 height 11
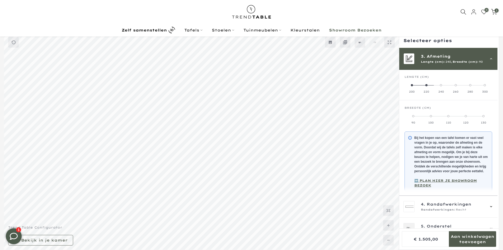
scroll to position [14, 0]
click at [429, 117] on label "100" at bounding box center [430, 119] width 17 height 11
click at [449, 117] on label "110" at bounding box center [448, 119] width 17 height 11
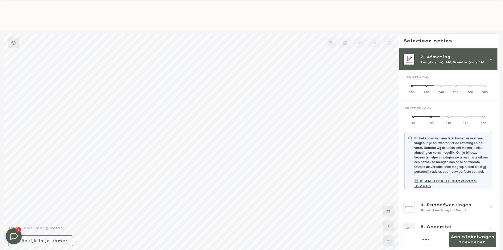
scroll to position [15, 0]
click at [470, 120] on label "120" at bounding box center [465, 119] width 17 height 11
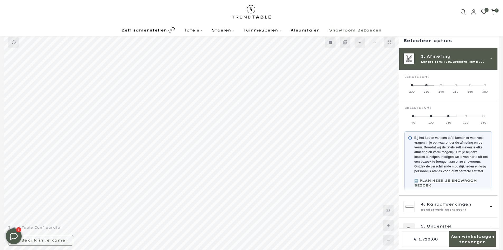
scroll to position [14, 0]
click at [482, 117] on label "130" at bounding box center [483, 119] width 17 height 11
click at [457, 89] on label "260" at bounding box center [456, 88] width 15 height 11
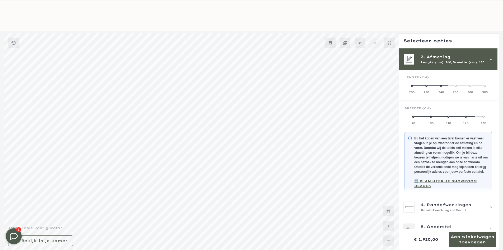
scroll to position [15, 0]
click at [418, 118] on label "90" at bounding box center [413, 119] width 17 height 11
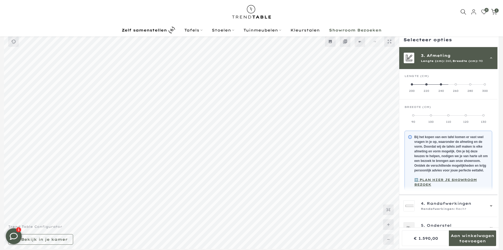
scroll to position [14, 0]
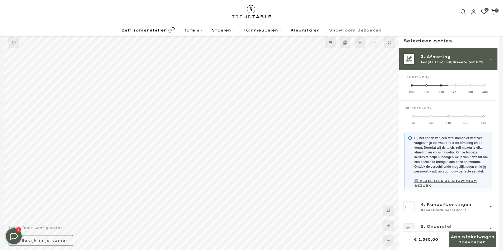
click at [429, 118] on label "100" at bounding box center [430, 119] width 17 height 11
click at [453, 114] on label "110" at bounding box center [448, 119] width 17 height 11
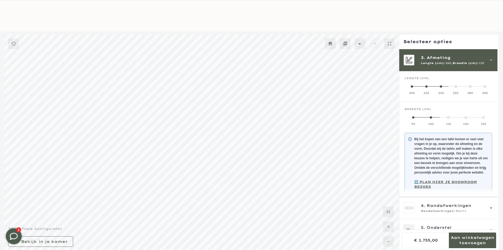
scroll to position [15, 0]
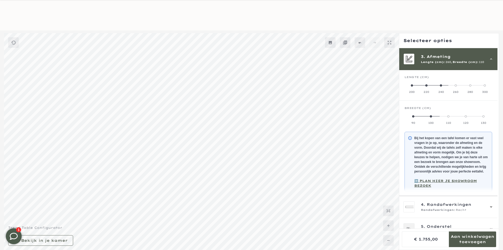
click at [469, 118] on label "120" at bounding box center [465, 119] width 17 height 11
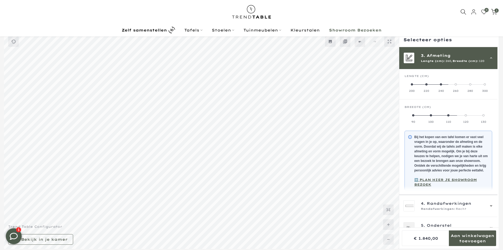
scroll to position [14, 0]
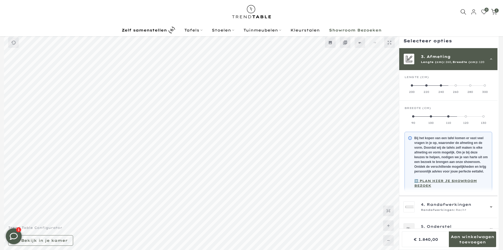
click at [480, 123] on div "130" at bounding box center [483, 123] width 17 height 4
click at [470, 87] on label "280" at bounding box center [470, 88] width 15 height 11
click at [421, 119] on label "90" at bounding box center [413, 119] width 17 height 11
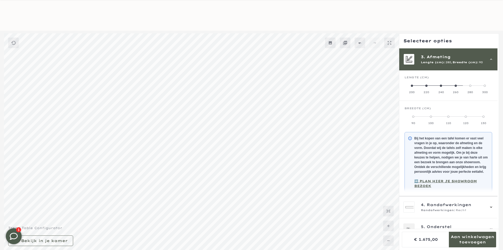
scroll to position [15, 0]
click at [427, 112] on div "Breedte (cm)" at bounding box center [449, 110] width 88 height 8
click at [430, 117] on label "100" at bounding box center [430, 119] width 17 height 11
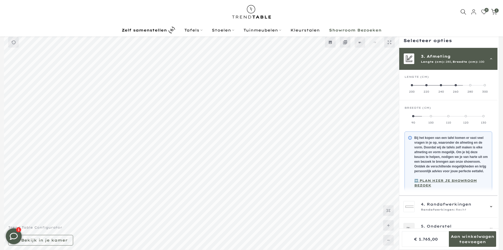
scroll to position [14, 0]
click at [454, 117] on label "110" at bounding box center [448, 119] width 17 height 11
click at [465, 115] on label "120" at bounding box center [465, 119] width 17 height 11
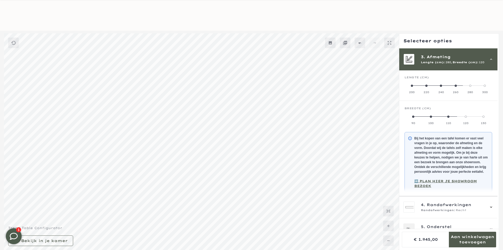
scroll to position [15, 0]
click at [487, 120] on label "130" at bounding box center [483, 119] width 17 height 11
click at [488, 86] on label "300" at bounding box center [485, 88] width 15 height 11
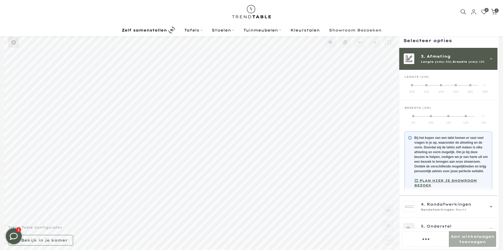
scroll to position [14, 0]
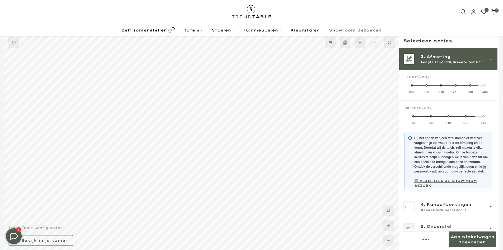
click at [419, 120] on label "90" at bounding box center [413, 119] width 17 height 11
click at [431, 118] on label "100" at bounding box center [430, 119] width 17 height 11
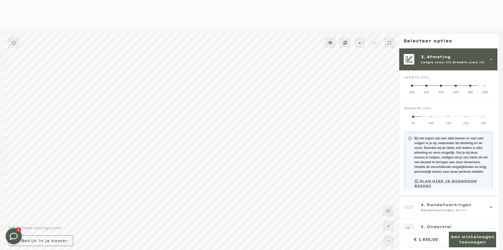
scroll to position [15, 0]
click at [450, 121] on div "110" at bounding box center [448, 123] width 17 height 4
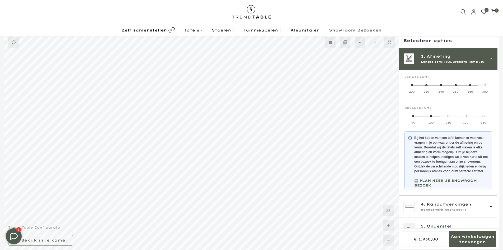
scroll to position [14, 0]
click at [463, 116] on label "120" at bounding box center [465, 119] width 17 height 11
click at [487, 117] on label "130" at bounding box center [483, 119] width 17 height 11
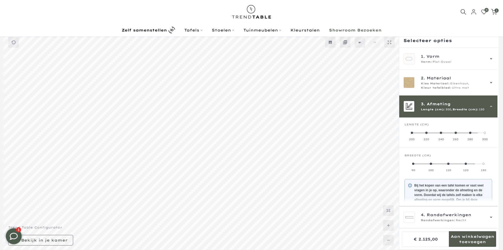
scroll to position [14, 0]
drag, startPoint x: 437, startPoint y: 65, endPoint x: 464, endPoint y: 105, distance: 47.9
click at [437, 65] on div "1. Vorm Vorm: Plat Ovaal" at bounding box center [449, 59] width 98 height 22
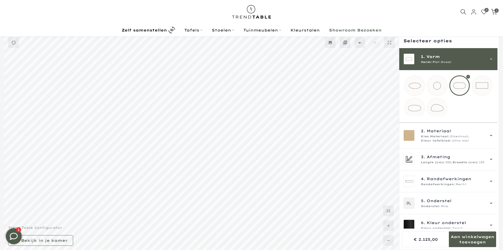
click at [417, 100] on mmq-loader at bounding box center [415, 108] width 20 height 20
click at [416, 89] on mmq-loader at bounding box center [415, 86] width 20 height 20
click at [436, 66] on div "1. Vorm Vorm: Ovaal" at bounding box center [449, 59] width 98 height 22
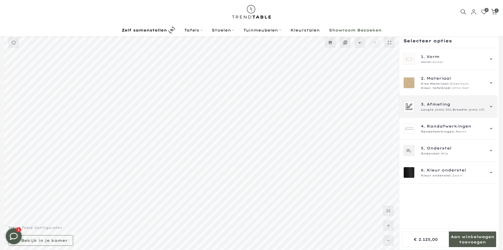
click at [452, 110] on div "Lengte (cm): 300, Breedte (cm): 130" at bounding box center [453, 110] width 64 height 4
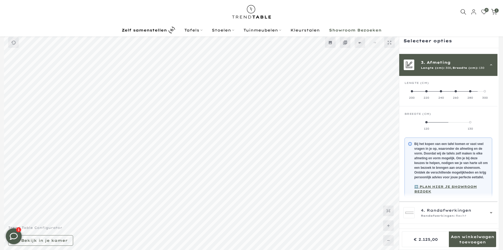
scroll to position [48, 0]
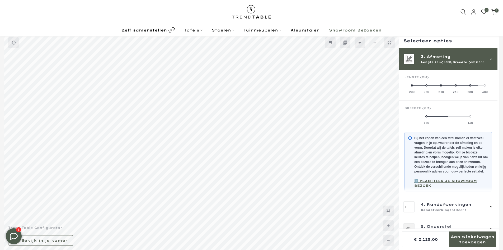
click at [415, 89] on label "200" at bounding box center [412, 88] width 15 height 11
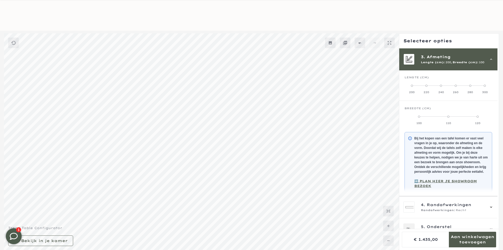
scroll to position [15, 0]
click at [490, 110] on div "Breedte (cm)" at bounding box center [449, 110] width 88 height 8
click at [456, 118] on label "110" at bounding box center [448, 119] width 29 height 11
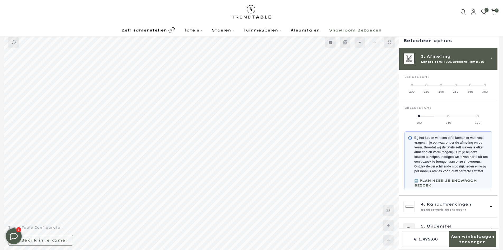
scroll to position [14, 0]
click at [486, 122] on div "120" at bounding box center [477, 123] width 29 height 4
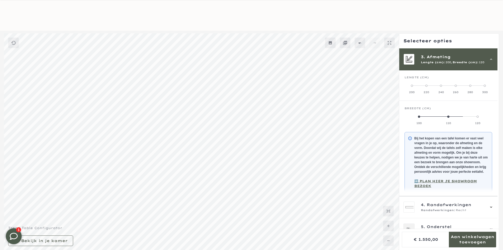
scroll to position [15, 0]
click at [431, 86] on label "220" at bounding box center [426, 88] width 15 height 11
click at [418, 120] on label "100" at bounding box center [416, 119] width 22 height 11
click at [444, 121] on div "110" at bounding box center [438, 123] width 22 height 4
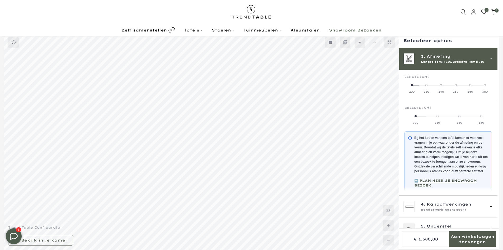
scroll to position [14, 0]
click at [462, 116] on label "120" at bounding box center [460, 119] width 22 height 11
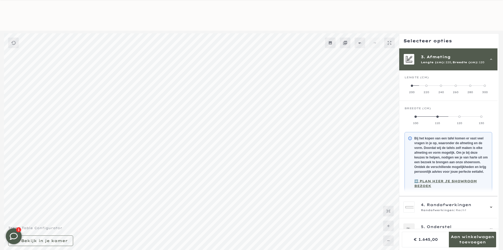
scroll to position [15, 0]
click at [481, 119] on label "130" at bounding box center [482, 119] width 22 height 11
click at [442, 89] on label "240" at bounding box center [441, 88] width 15 height 11
click at [428, 117] on label "110" at bounding box center [438, 119] width 22 height 11
click at [420, 119] on label "100" at bounding box center [416, 119] width 22 height 11
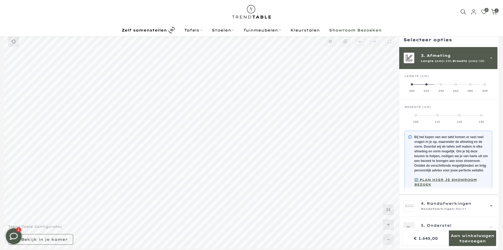
scroll to position [14, 0]
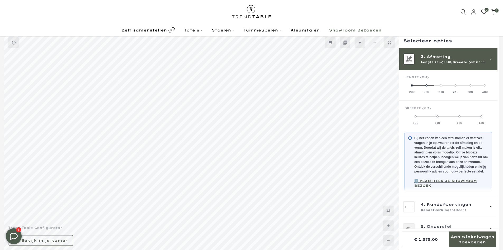
click at [436, 119] on label "110" at bounding box center [438, 119] width 22 height 11
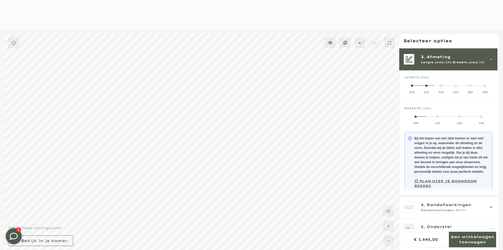
scroll to position [15, 0]
click at [460, 120] on label "120" at bounding box center [460, 119] width 22 height 11
click at [484, 117] on label "130" at bounding box center [482, 119] width 22 height 11
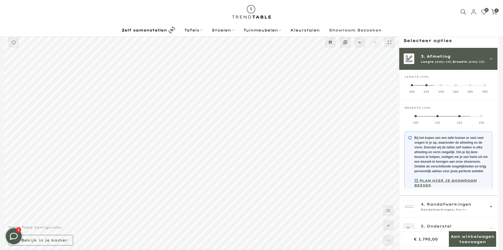
scroll to position [14, 0]
click at [453, 84] on label "260" at bounding box center [456, 88] width 15 height 11
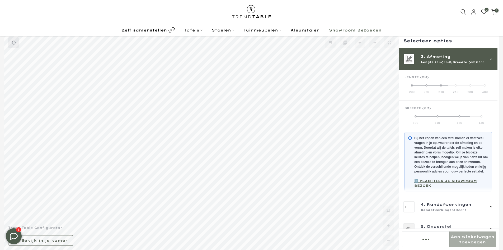
click at [414, 117] on label "100" at bounding box center [416, 119] width 22 height 11
click at [434, 118] on label "110" at bounding box center [438, 119] width 22 height 11
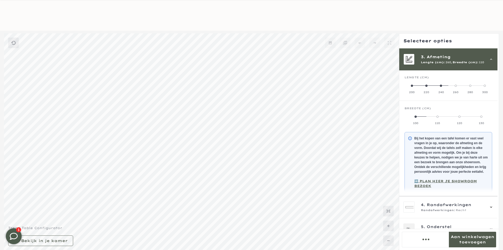
scroll to position [15, 0]
click at [461, 118] on label "120" at bounding box center [460, 119] width 22 height 11
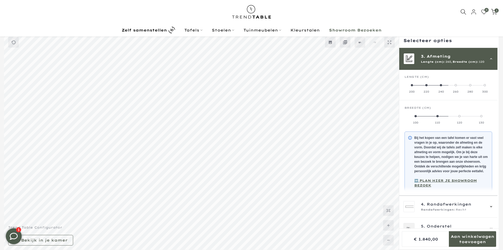
scroll to position [14, 0]
click at [478, 123] on div "130" at bounding box center [482, 123] width 22 height 4
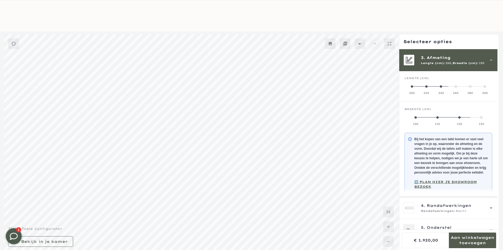
scroll to position [15, 0]
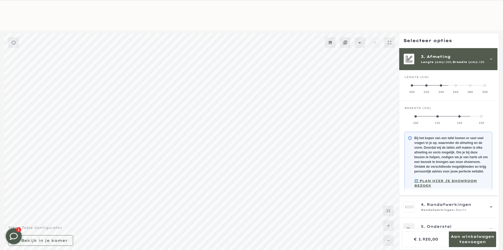
click at [472, 89] on label "280" at bounding box center [470, 88] width 15 height 11
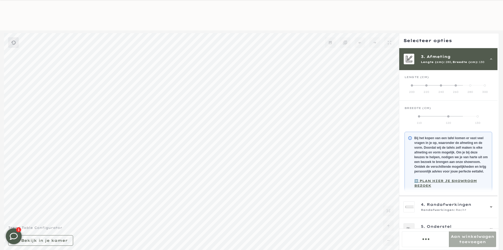
click at [422, 124] on div "110" at bounding box center [419, 123] width 29 height 4
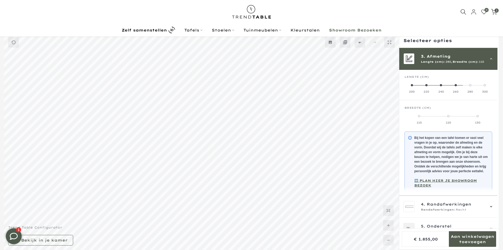
click at [457, 123] on div "120" at bounding box center [448, 123] width 29 height 4
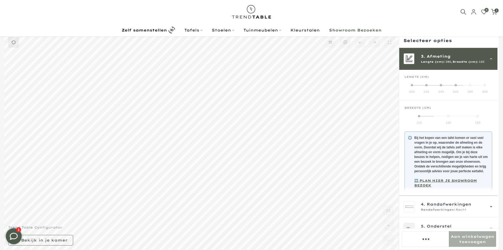
scroll to position [14, 0]
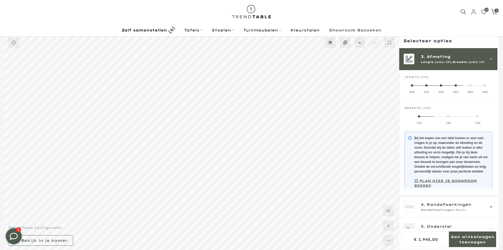
click at [488, 119] on label "130" at bounding box center [477, 119] width 29 height 11
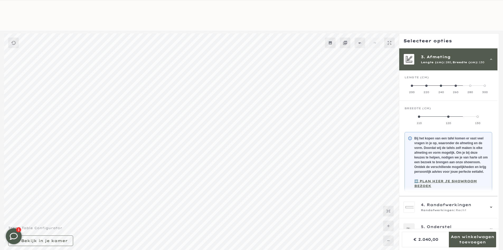
scroll to position [15, 0]
click at [483, 89] on label "300" at bounding box center [485, 88] width 15 height 11
click at [486, 90] on div "300" at bounding box center [485, 92] width 15 height 4
click at [431, 116] on label "120" at bounding box center [427, 119] width 44 height 11
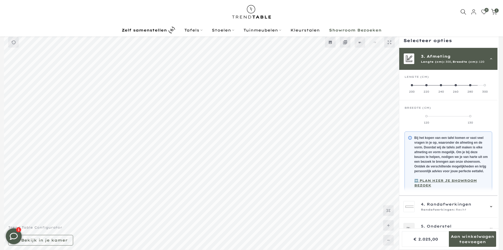
scroll to position [14, 0]
drag, startPoint x: 469, startPoint y: 117, endPoint x: 471, endPoint y: 119, distance: 3.0
click at [469, 117] on label "130" at bounding box center [471, 119] width 44 height 11
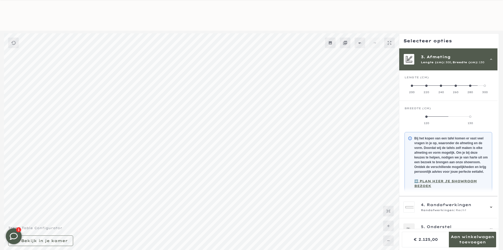
scroll to position [15, 0]
click at [443, 66] on div "3. Afmeting Lengte (cm): 300, Breedte (cm): 130" at bounding box center [449, 59] width 98 height 22
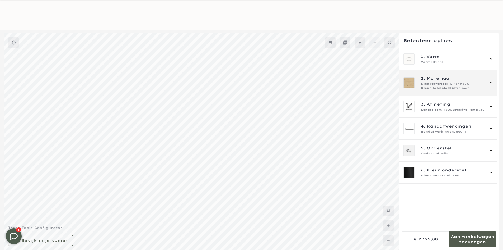
scroll to position [0, 0]
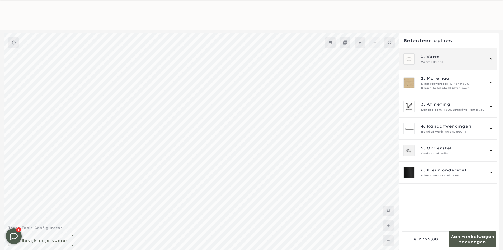
click at [438, 60] on span "Ovaal" at bounding box center [438, 62] width 11 height 4
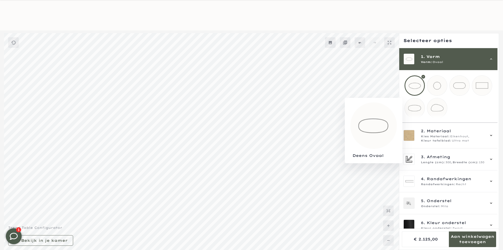
click at [417, 110] on mmq-loader at bounding box center [415, 108] width 20 height 20
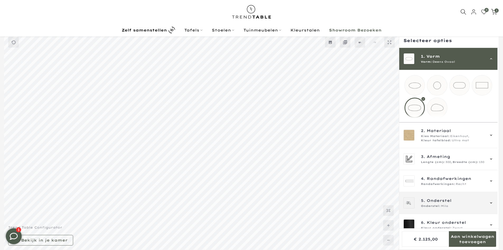
scroll to position [14, 0]
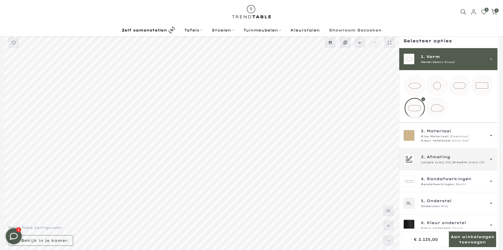
click at [450, 160] on span "Afmeting" at bounding box center [439, 157] width 24 height 6
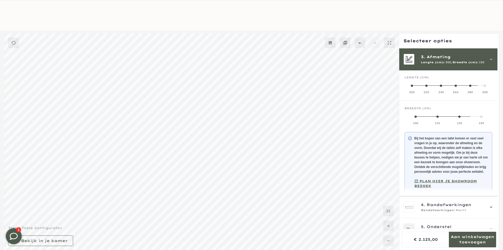
scroll to position [15, 0]
click at [409, 84] on label "200" at bounding box center [412, 88] width 15 height 11
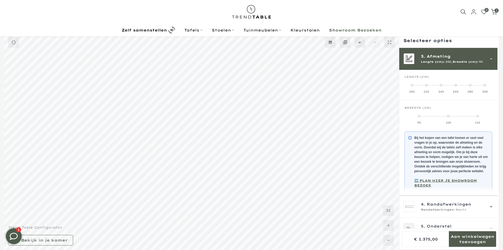
scroll to position [14, 0]
click at [449, 118] on label "100" at bounding box center [448, 119] width 29 height 11
click at [480, 120] on label "110" at bounding box center [477, 119] width 29 height 11
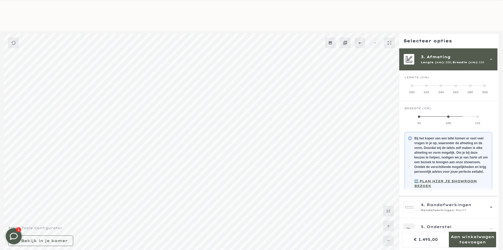
scroll to position [15, 0]
click at [427, 89] on label "220" at bounding box center [426, 88] width 15 height 11
click at [421, 120] on label "90" at bounding box center [416, 119] width 22 height 11
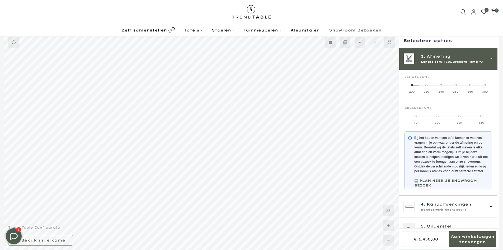
scroll to position [14, 0]
click at [436, 115] on label "100" at bounding box center [438, 119] width 22 height 11
click at [460, 117] on span at bounding box center [460, 116] width 2 height 2
click at [476, 113] on div "Breedte (cm)" at bounding box center [449, 110] width 88 height 8
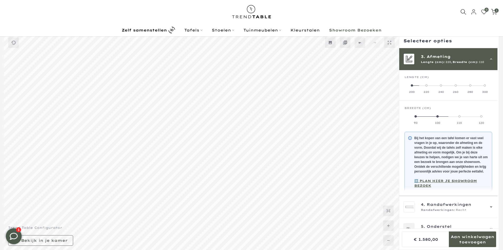
click at [480, 115] on label "120" at bounding box center [482, 119] width 22 height 11
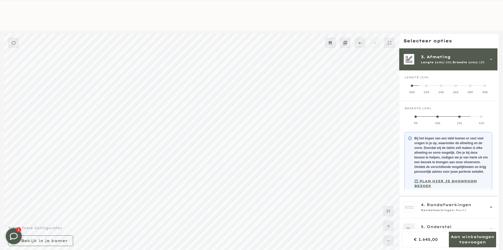
scroll to position [15, 0]
click at [444, 87] on label "240" at bounding box center [441, 88] width 15 height 11
click at [415, 118] on label "100" at bounding box center [416, 119] width 22 height 11
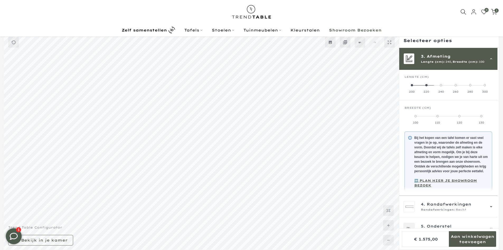
scroll to position [14, 0]
drag, startPoint x: 436, startPoint y: 117, endPoint x: 439, endPoint y: 119, distance: 3.4
click at [437, 117] on label "110" at bounding box center [438, 119] width 22 height 11
click at [440, 119] on label "110" at bounding box center [438, 119] width 22 height 11
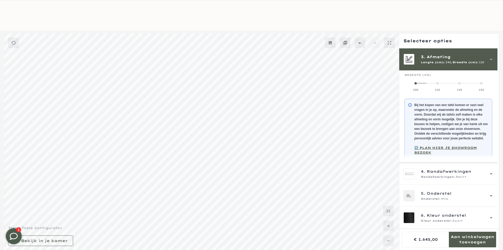
scroll to position [15, 0]
click at [457, 88] on div "120" at bounding box center [460, 90] width 22 height 4
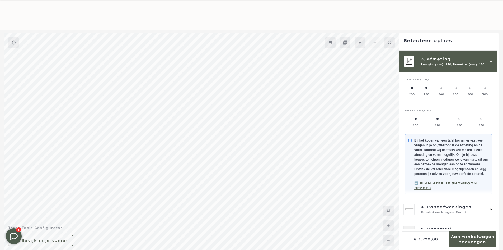
scroll to position [32, 0]
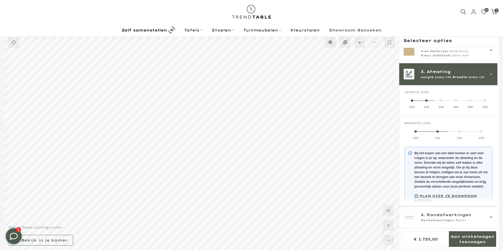
click at [458, 102] on label "260" at bounding box center [456, 103] width 15 height 11
click at [445, 103] on label "240" at bounding box center [441, 104] width 15 height 11
click at [481, 134] on label "130" at bounding box center [482, 134] width 22 height 11
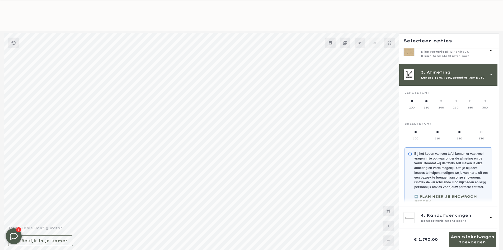
scroll to position [15, 0]
click at [459, 105] on div "260" at bounding box center [456, 107] width 15 height 4
click at [421, 136] on div "100" at bounding box center [416, 138] width 22 height 4
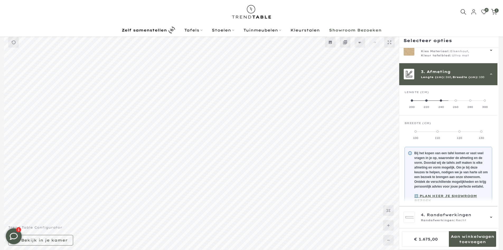
scroll to position [14, 0]
click at [438, 131] on span at bounding box center [438, 132] width 2 height 2
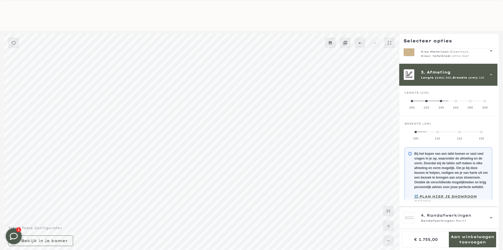
scroll to position [15, 0]
click at [460, 130] on label "120" at bounding box center [460, 134] width 22 height 11
click at [481, 129] on div "Breedte (cm)" at bounding box center [449, 126] width 88 height 8
click at [484, 133] on label "130" at bounding box center [482, 134] width 22 height 11
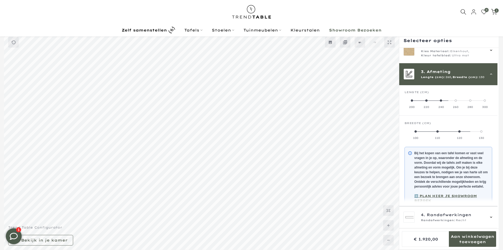
scroll to position [14, 0]
click at [468, 101] on label "280" at bounding box center [470, 104] width 15 height 11
click at [411, 134] on label "100" at bounding box center [416, 134] width 22 height 11
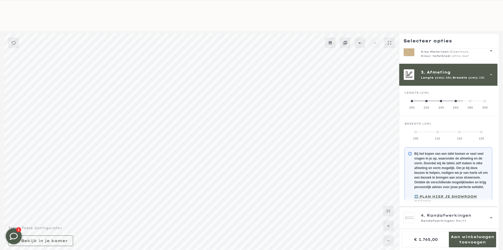
scroll to position [15, 0]
click at [439, 132] on label "110" at bounding box center [438, 134] width 22 height 11
click at [433, 137] on div "110" at bounding box center [438, 138] width 22 height 4
click at [460, 140] on mmq-components-mapper at bounding box center [449, 129] width 98 height 26
click at [460, 137] on div "120" at bounding box center [460, 138] width 22 height 4
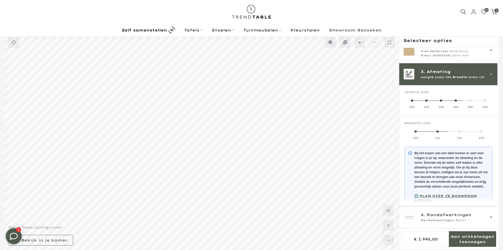
scroll to position [14, 0]
click at [477, 131] on label "130" at bounding box center [482, 134] width 22 height 11
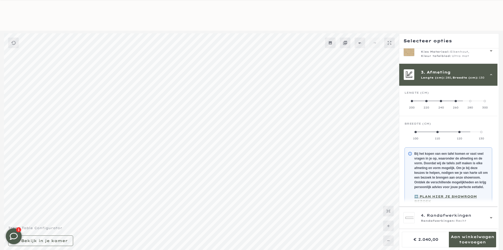
click at [486, 108] on div "300" at bounding box center [485, 108] width 15 height 4
click at [416, 136] on div "100" at bounding box center [416, 138] width 22 height 4
click at [437, 133] on label "110" at bounding box center [438, 134] width 22 height 11
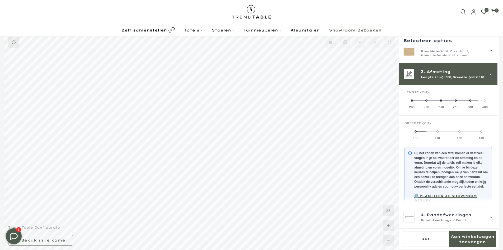
scroll to position [14, 0]
click at [451, 137] on div "120" at bounding box center [460, 138] width 22 height 4
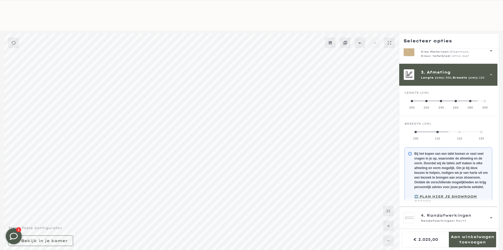
scroll to position [15, 0]
click at [483, 132] on label "130" at bounding box center [482, 134] width 22 height 11
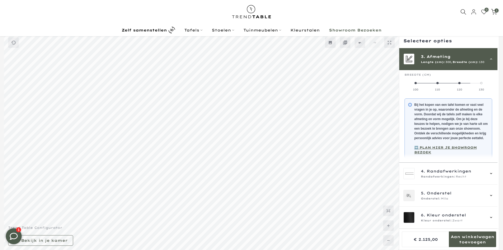
scroll to position [85, 0]
click at [458, 63] on span "Breedte (cm):" at bounding box center [466, 62] width 26 height 4
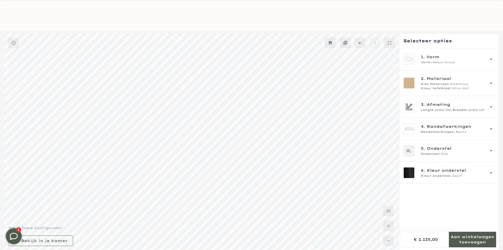
scroll to position [15, 0]
click at [391, 44] on icon at bounding box center [390, 43] width 1 height 1
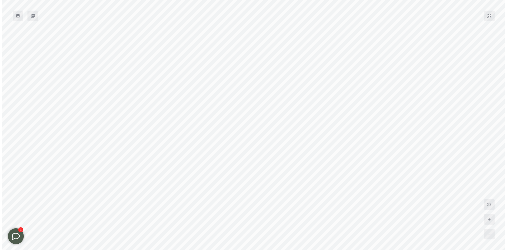
scroll to position [14, 0]
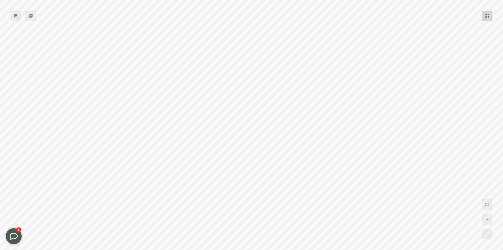
click at [492, 18] on mmq-button at bounding box center [487, 16] width 11 height 11
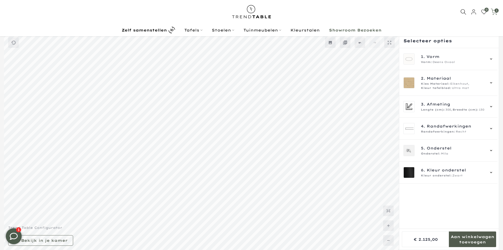
click at [496, 11] on span "1" at bounding box center [497, 10] width 4 height 4
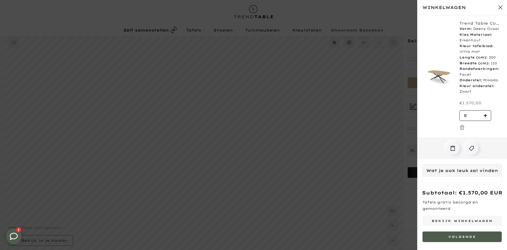
click at [460, 127] on icon at bounding box center [462, 127] width 5 height 5
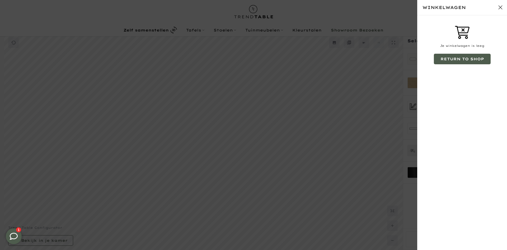
click at [500, 9] on button "Sluit winkelwagen" at bounding box center [500, 7] width 13 height 13
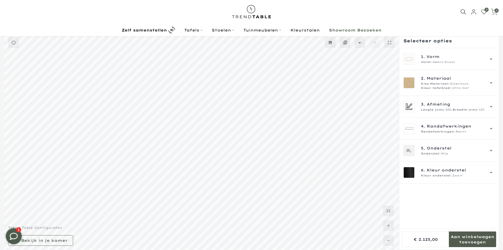
click at [496, 14] on icon at bounding box center [494, 12] width 7 height 7
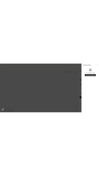
scroll to position [15, 0]
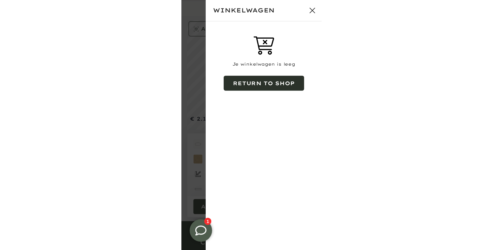
scroll to position [13, 0]
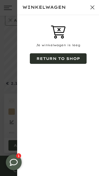
click at [94, 10] on button "Sluit winkelwagen" at bounding box center [92, 7] width 13 height 13
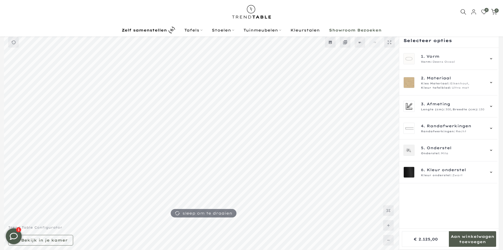
scroll to position [14, 0]
click at [419, 154] on div "5. Onderstel Onderstel: Mila" at bounding box center [449, 150] width 90 height 11
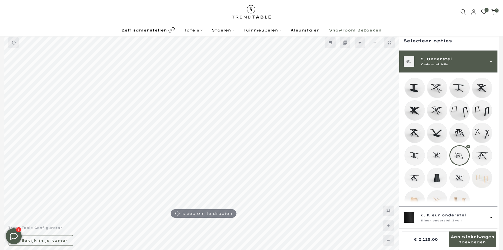
scroll to position [91, 0]
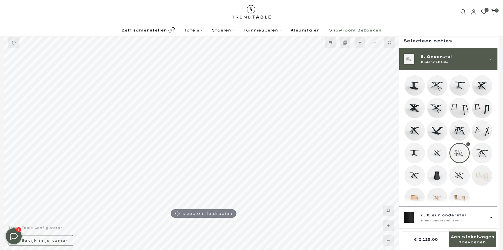
click at [441, 157] on mmq-loader at bounding box center [438, 153] width 20 height 20
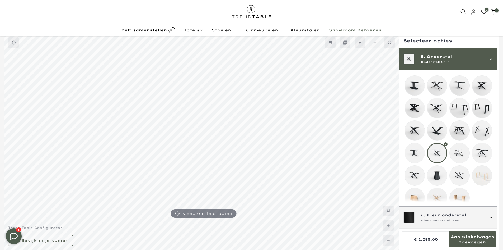
click at [440, 216] on span "Kleur onderstel" at bounding box center [446, 215] width 39 height 6
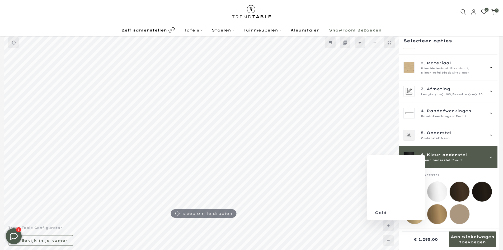
scroll to position [20, 0]
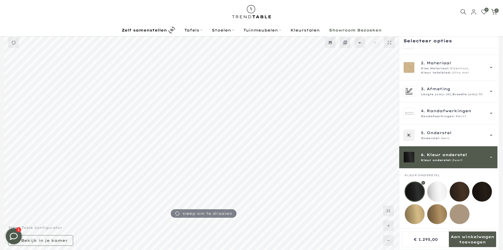
click at [439, 152] on span "Kleur onderstel" at bounding box center [447, 155] width 40 height 6
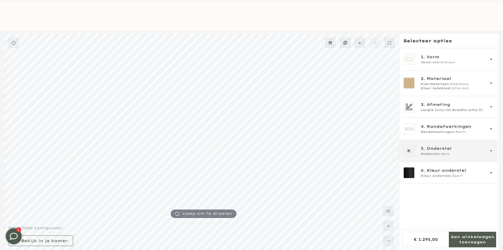
scroll to position [15, 0]
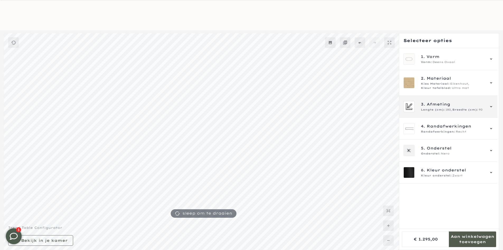
click at [458, 106] on span "3. Afmeting" at bounding box center [453, 104] width 64 height 6
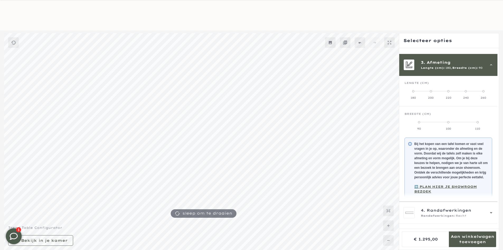
scroll to position [48, 0]
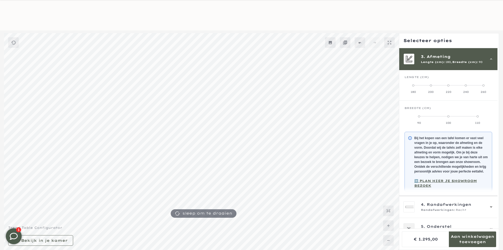
click at [465, 95] on mmq-components-mapper at bounding box center [449, 85] width 98 height 30
click at [466, 91] on div "240" at bounding box center [465, 92] width 17 height 4
click at [450, 90] on label "220" at bounding box center [448, 88] width 17 height 11
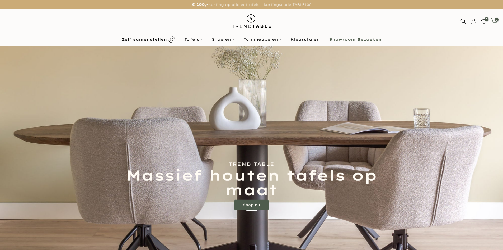
click at [499, 19] on span "0" at bounding box center [497, 20] width 4 height 4
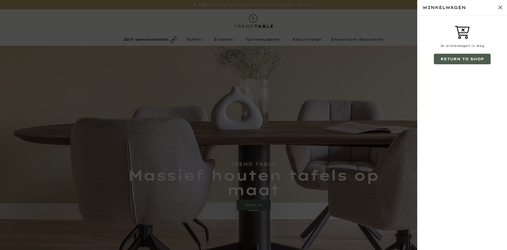
type input "****"
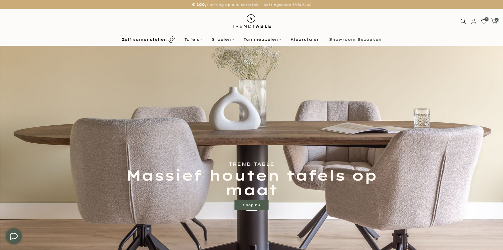
type input "****"
click at [495, 22] on icon at bounding box center [494, 21] width 6 height 6
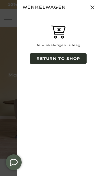
click at [74, 47] on p "Je winkelwagen is leeg" at bounding box center [58, 45] width 82 height 5
click at [93, 7] on button "Sluit winkelwagen" at bounding box center [92, 7] width 13 height 13
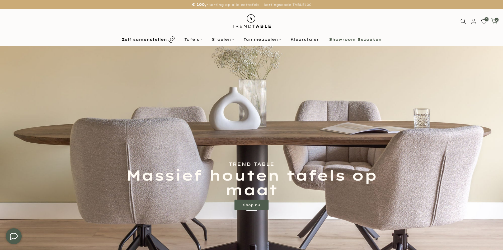
type input "****"
click at [498, 21] on span "0" at bounding box center [497, 20] width 4 height 4
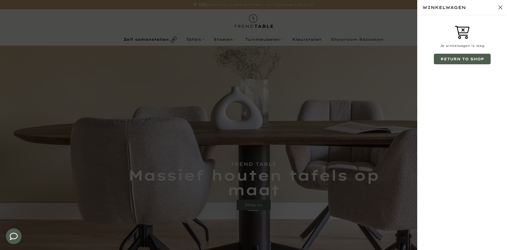
click at [503, 3] on button "Sluit winkelwagen" at bounding box center [500, 7] width 13 height 13
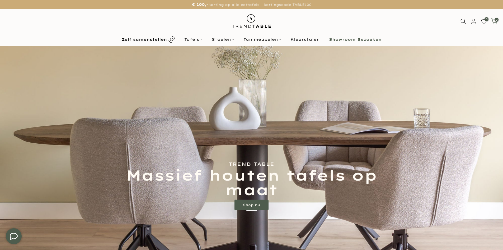
click at [495, 24] on icon at bounding box center [494, 21] width 7 height 7
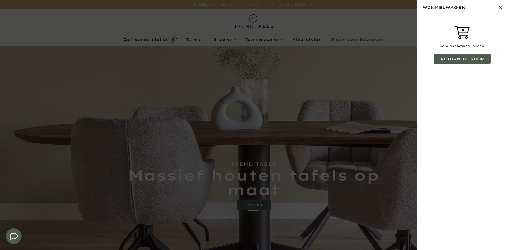
click at [497, 11] on button "Sluit winkelwagen" at bounding box center [500, 7] width 13 height 13
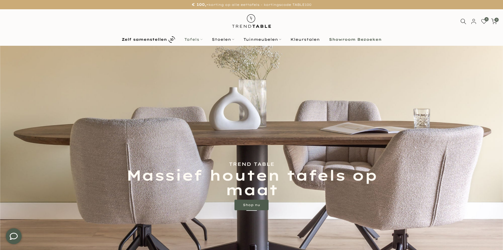
click at [192, 41] on link "Tafels" at bounding box center [193, 39] width 27 height 6
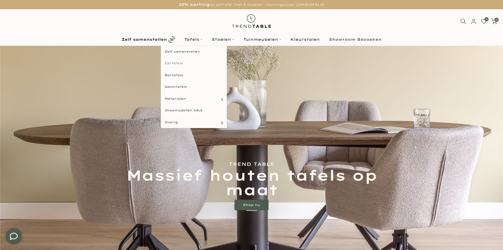
click at [173, 63] on link "Eettafels" at bounding box center [194, 63] width 66 height 12
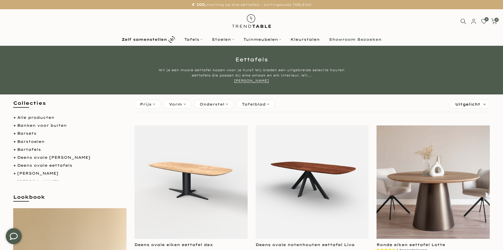
scroll to position [185, 0]
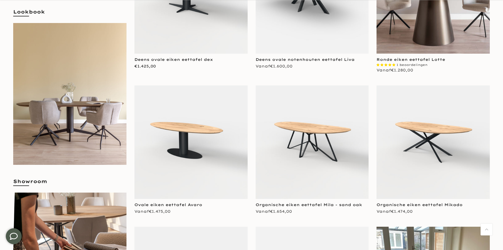
type input "****"
click at [308, 173] on img at bounding box center [312, 141] width 113 height 113
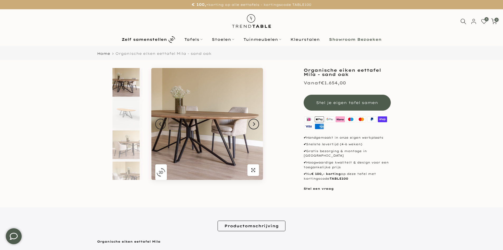
type input "****"
drag, startPoint x: 313, startPoint y: 168, endPoint x: 386, endPoint y: 175, distance: 72.7
click at [387, 175] on p "✔ Nu € 100,- korting op deze tafel met kortingscode TABLE100" at bounding box center [347, 175] width 87 height 9
click at [371, 186] on div "Stel een vraag" at bounding box center [347, 188] width 87 height 5
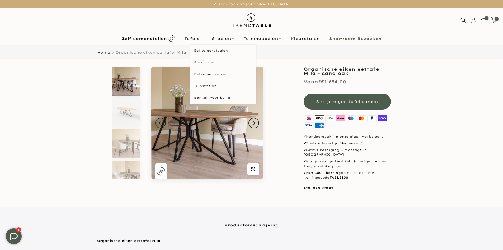
click at [202, 64] on link "Barstoelen" at bounding box center [223, 63] width 66 height 12
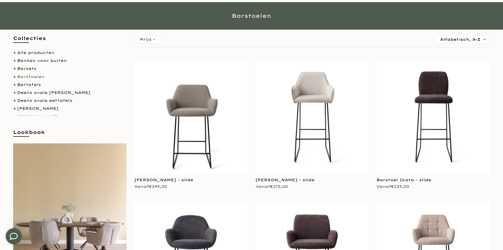
scroll to position [53, 0]
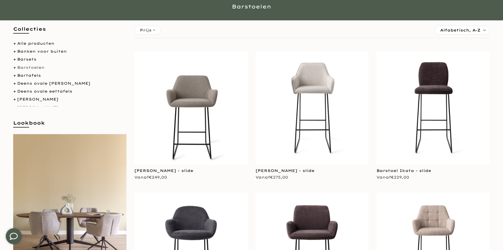
type input "****"
click at [211, 129] on img at bounding box center [190, 107] width 113 height 113
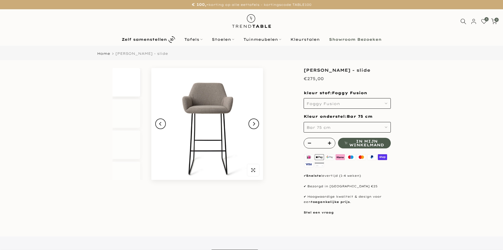
click at [356, 143] on span "In mijn winkelmand" at bounding box center [367, 142] width 35 height 7
type input "****"
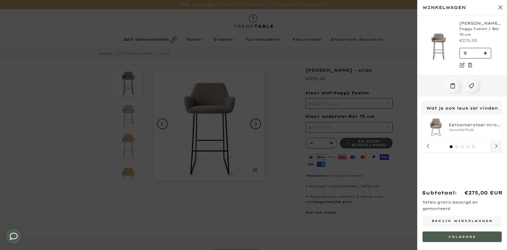
click at [499, 150] on button "Next" at bounding box center [496, 147] width 12 height 12
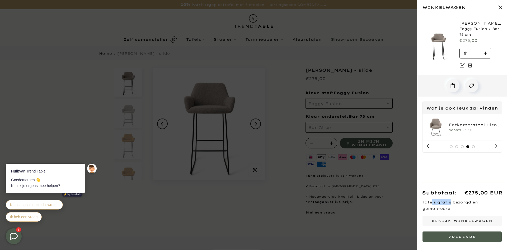
drag, startPoint x: 433, startPoint y: 202, endPoint x: 488, endPoint y: 203, distance: 55.0
click at [487, 203] on p "Tafels gratis bezorgd en gemonteerd" at bounding box center [462, 205] width 79 height 12
click at [486, 154] on div "Staat cookies toe om de winkelwagen te gebruiken Barstoel Hiroo - slide Foggy F…" at bounding box center [462, 99] width 90 height 168
click at [497, 145] on icon "Next" at bounding box center [497, 146] width 2 height 4
click at [433, 150] on button "Previous" at bounding box center [429, 147] width 12 height 12
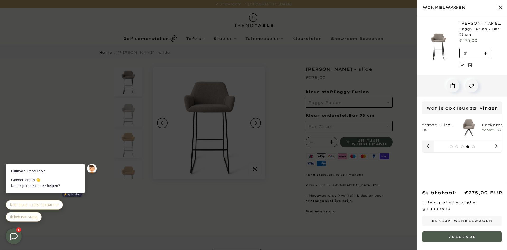
click at [432, 149] on button "Previous" at bounding box center [429, 147] width 12 height 12
click at [475, 22] on link "Barstoel Hiroo - slide" at bounding box center [481, 23] width 42 height 5
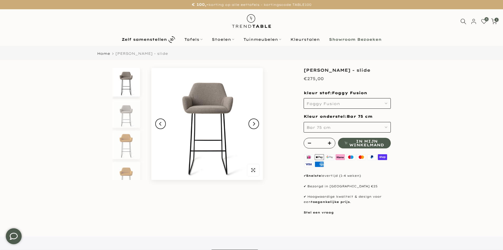
click at [498, 18] on div "0 1 / €275,00" at bounding box center [479, 21] width 41 height 6
type input "****"
click at [498, 20] on span "1" at bounding box center [497, 20] width 4 height 4
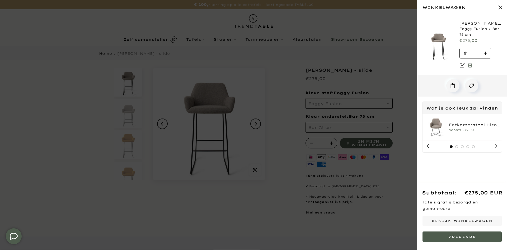
click at [473, 67] on icon at bounding box center [470, 64] width 5 height 5
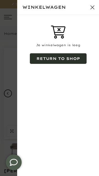
click at [94, 10] on button "Sluit winkelwagen" at bounding box center [92, 7] width 13 height 13
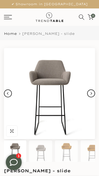
click at [99, 5] on div "€ 100,- korting op alle eettafels - kortingscode TABLE100 10% korting op eettaf…" at bounding box center [49, 4] width 99 height 8
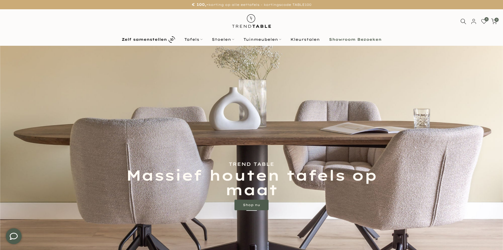
type input "****"
click at [500, 24] on div "0 0 / €0,00" at bounding box center [441, 21] width 126 height 6
click at [498, 22] on div "0 / €0,00" at bounding box center [494, 21] width 10 height 6
click at [498, 22] on icon at bounding box center [494, 21] width 7 height 7
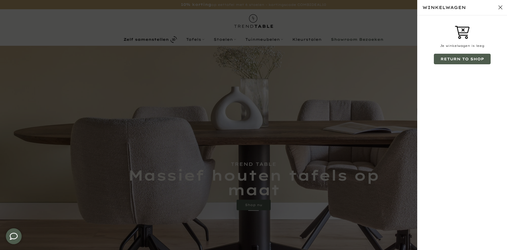
click at [497, 7] on button "Sluit winkelwagen" at bounding box center [500, 7] width 13 height 13
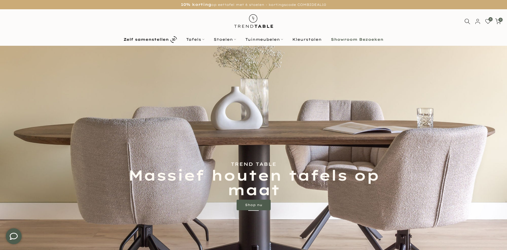
click at [500, 10] on div "0 0 / €0,00" at bounding box center [253, 21] width 507 height 24
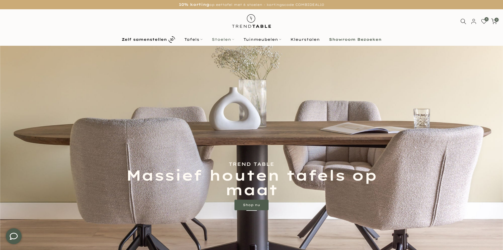
click at [225, 41] on link "Stoelen" at bounding box center [223, 39] width 32 height 6
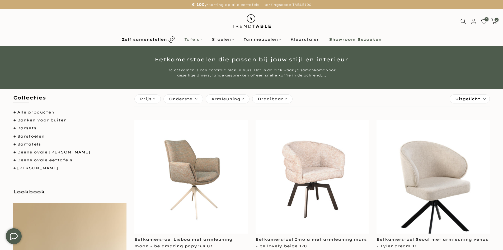
type input "****"
click at [195, 39] on link "Tafels" at bounding box center [193, 39] width 27 height 6
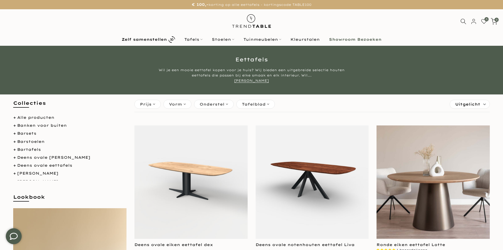
type input "****"
click at [498, 21] on div "0 / €0,00" at bounding box center [494, 21] width 10 height 6
click at [496, 23] on icon at bounding box center [494, 21] width 7 height 7
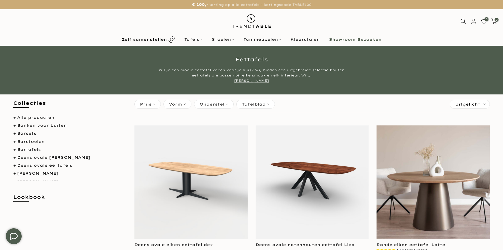
click at [496, 23] on icon at bounding box center [494, 21] width 6 height 6
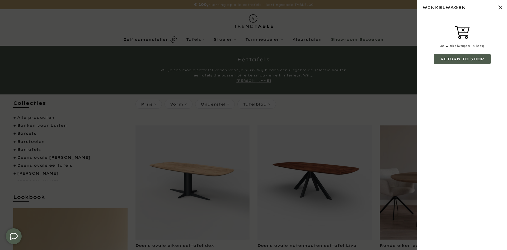
type input "****"
click at [502, 9] on button "Sluit winkelwagen" at bounding box center [500, 7] width 13 height 13
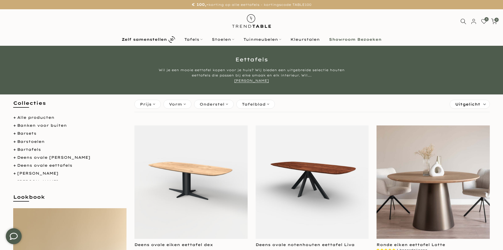
click at [500, 19] on div "0 0 / €0,00" at bounding box center [441, 21] width 126 height 6
click at [498, 21] on span "0" at bounding box center [497, 20] width 4 height 4
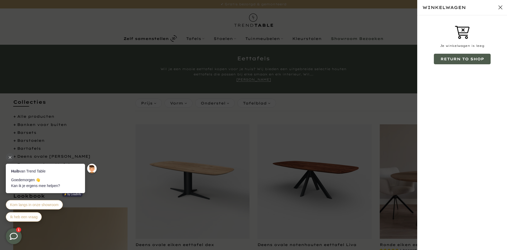
click at [501, 8] on button "Sluit winkelwagen" at bounding box center [500, 7] width 13 height 13
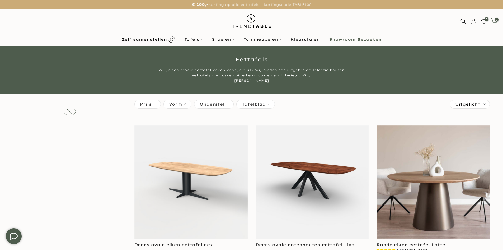
click at [495, 21] on icon at bounding box center [494, 21] width 7 height 7
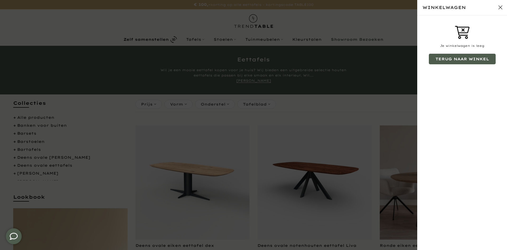
type input "****"
click at [501, 8] on button "Sluit winkelwagen" at bounding box center [500, 7] width 13 height 13
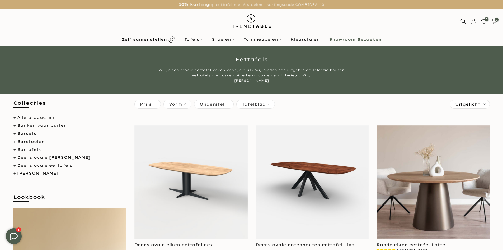
click at [353, 41] on b "Showroom Bezoeken" at bounding box center [355, 40] width 53 height 4
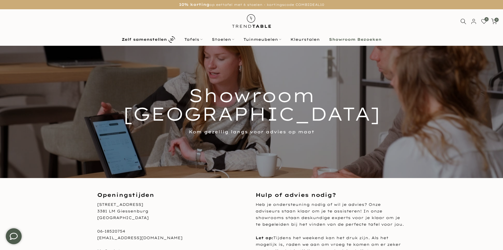
type input "****"
click at [324, 63] on div at bounding box center [251, 112] width 503 height 132
drag, startPoint x: 318, startPoint y: 38, endPoint x: 440, endPoint y: 35, distance: 122.1
click at [440, 35] on nav "Zelf samenstellen Tafels Zelf samenstellen Eettafels Bartafels Salontafels Mate…" at bounding box center [251, 39] width 495 height 9
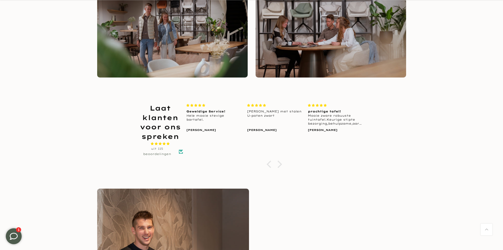
scroll to position [477, 0]
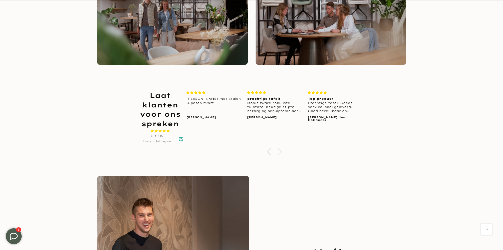
click at [279, 153] on div at bounding box center [278, 151] width 7 height 7
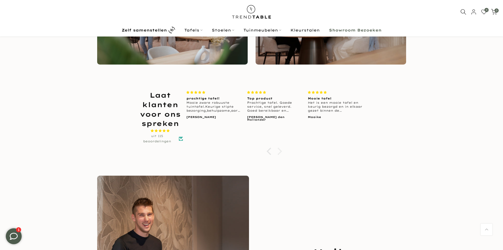
click at [279, 153] on div at bounding box center [278, 150] width 7 height 7
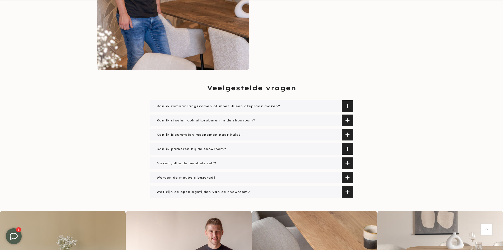
scroll to position [819, 0]
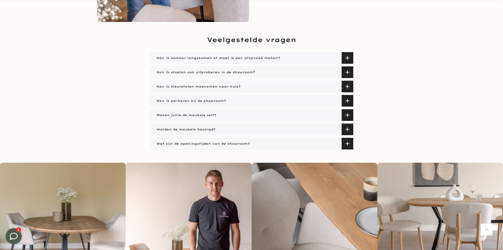
click at [197, 128] on span "Worden de meubels bezorgd?" at bounding box center [185, 129] width 60 height 12
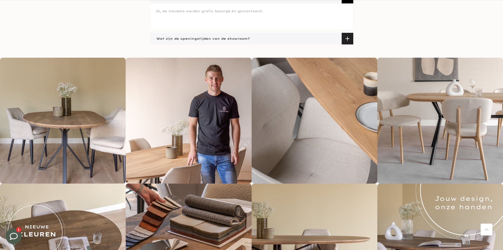
scroll to position [954, 0]
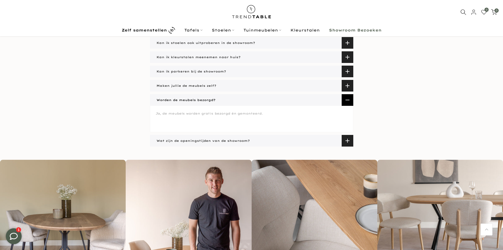
click at [204, 95] on span "Worden de meubels bezorgd?" at bounding box center [185, 100] width 60 height 12
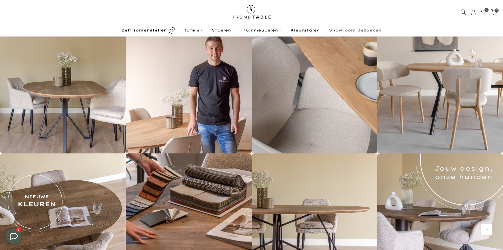
scroll to position [903, 0]
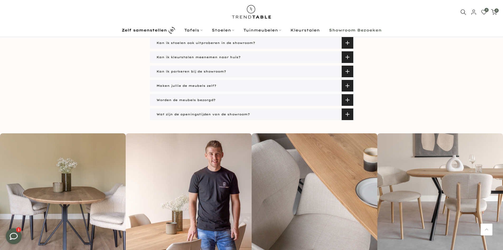
click at [213, 115] on span "Wat zijn de openingstijden van de showroom?" at bounding box center [202, 114] width 95 height 12
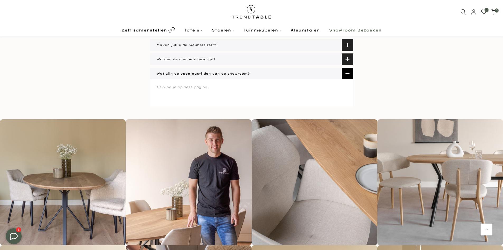
scroll to position [837, 0]
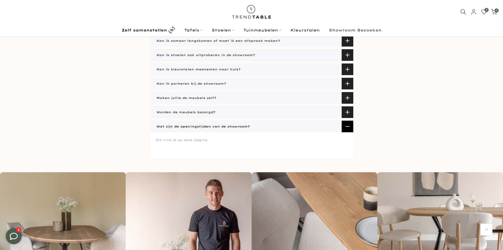
click at [217, 128] on span "Wat zijn de openingstijden van de showroom?" at bounding box center [202, 126] width 95 height 12
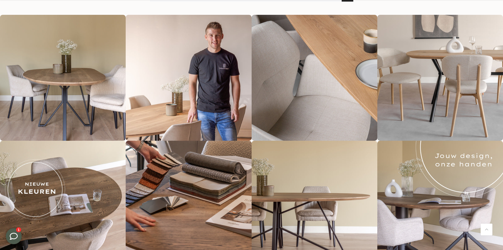
scroll to position [969, 0]
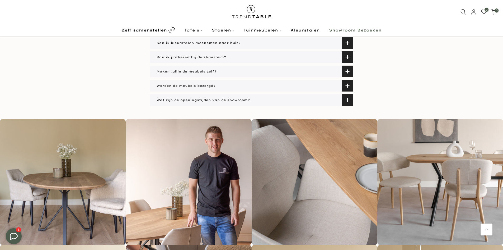
click at [219, 104] on span "Wat zijn de openingstijden van de showroom?" at bounding box center [202, 100] width 95 height 12
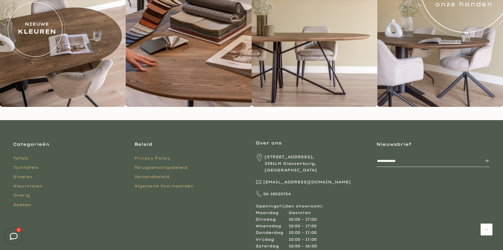
scroll to position [1155, 0]
click at [202, 72] on img at bounding box center [189, 43] width 126 height 126
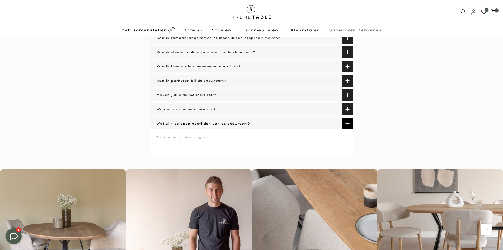
scroll to position [796, 0]
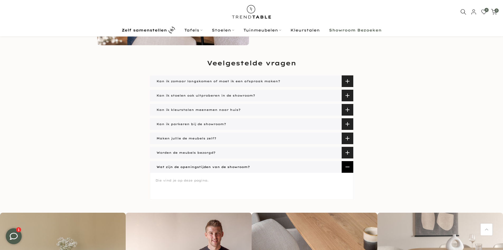
click at [212, 79] on span "Kan ik zomaar langskomen of moet ik een afspraak maken?" at bounding box center [217, 81] width 125 height 12
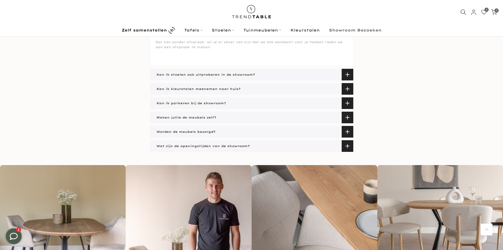
scroll to position [831, 0]
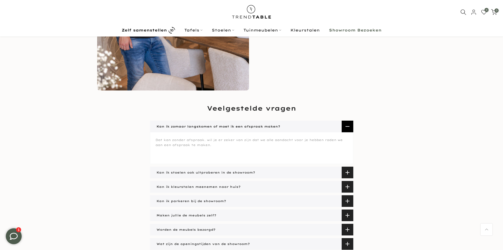
click at [217, 127] on span "Kan ik zomaar langskomen of moet ik een afspraak maken?" at bounding box center [217, 126] width 125 height 12
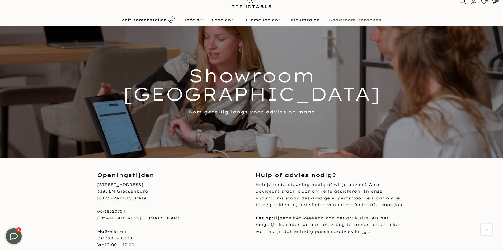
scroll to position [0, 0]
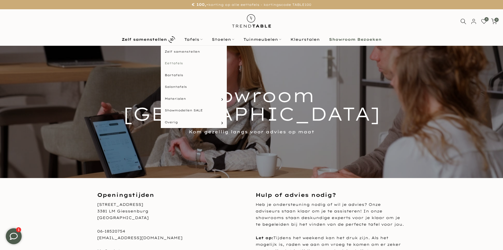
click at [174, 66] on link "Eettafels" at bounding box center [194, 63] width 66 height 12
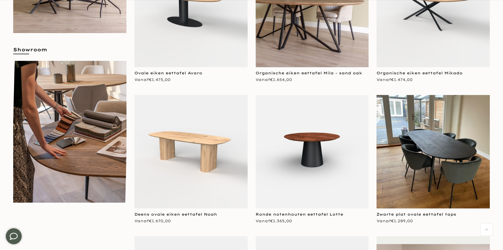
scroll to position [342, 0]
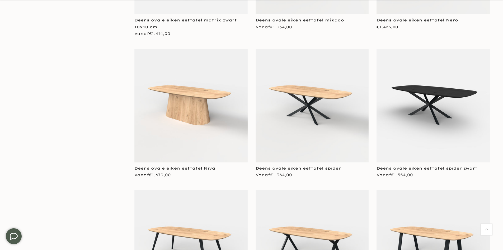
scroll to position [789, 0]
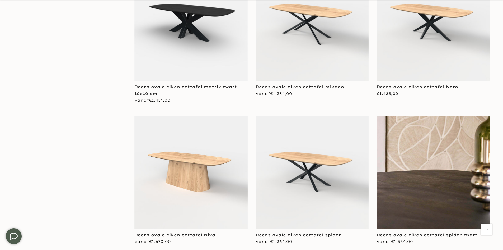
scroll to position [793, 0]
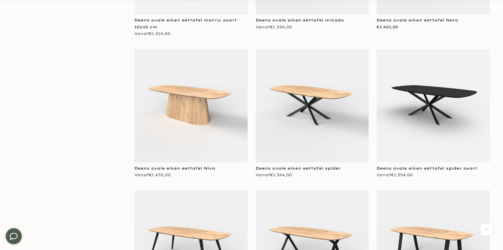
type input "****"
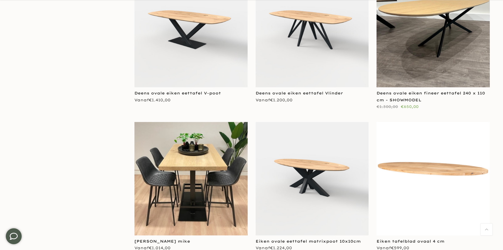
scroll to position [1441, 0]
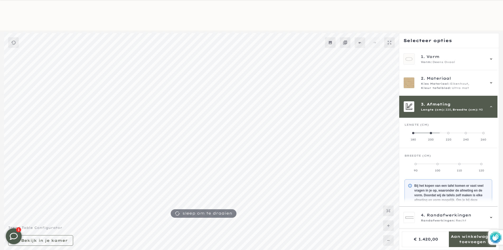
scroll to position [48, 0]
